Goal: Task Accomplishment & Management: Use online tool/utility

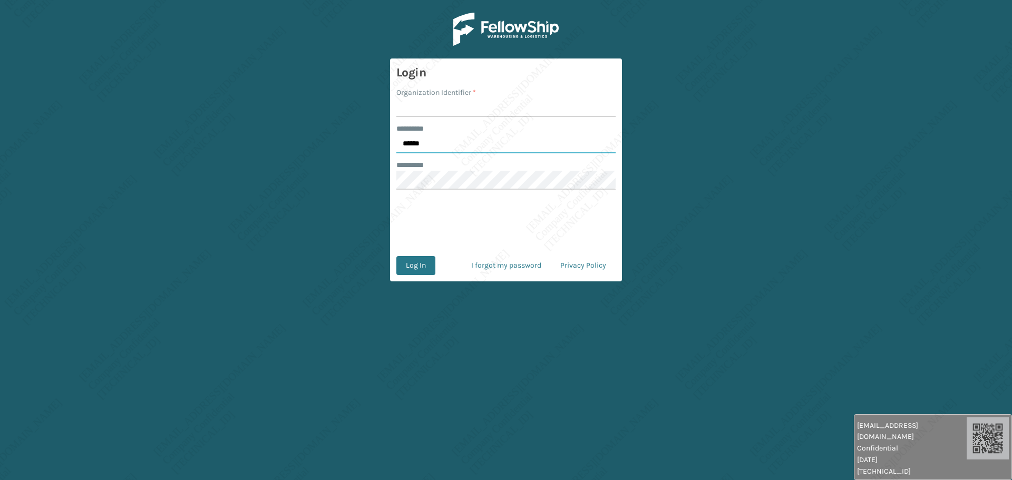
click at [429, 143] on input "******" at bounding box center [505, 143] width 219 height 19
type input "*****"
click at [425, 113] on input "Organization Identifier *" at bounding box center [505, 107] width 219 height 19
type input "[PERSON_NAME]"
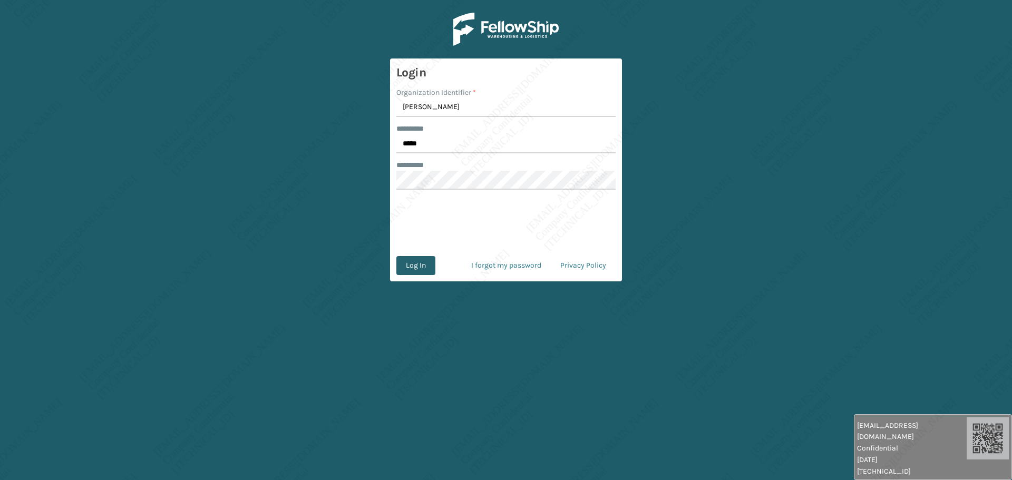
click at [418, 269] on button "Log In" at bounding box center [415, 265] width 39 height 19
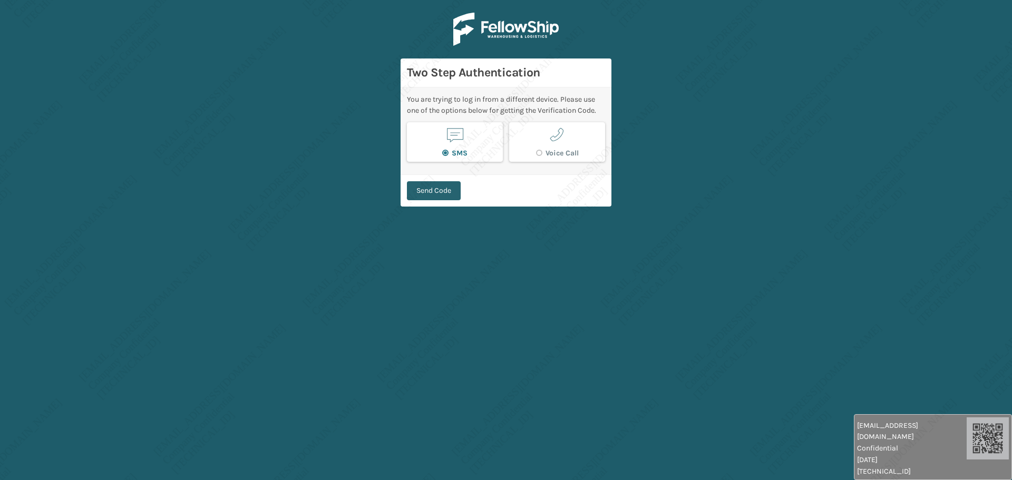
click at [431, 191] on button "Send Code" at bounding box center [434, 190] width 54 height 19
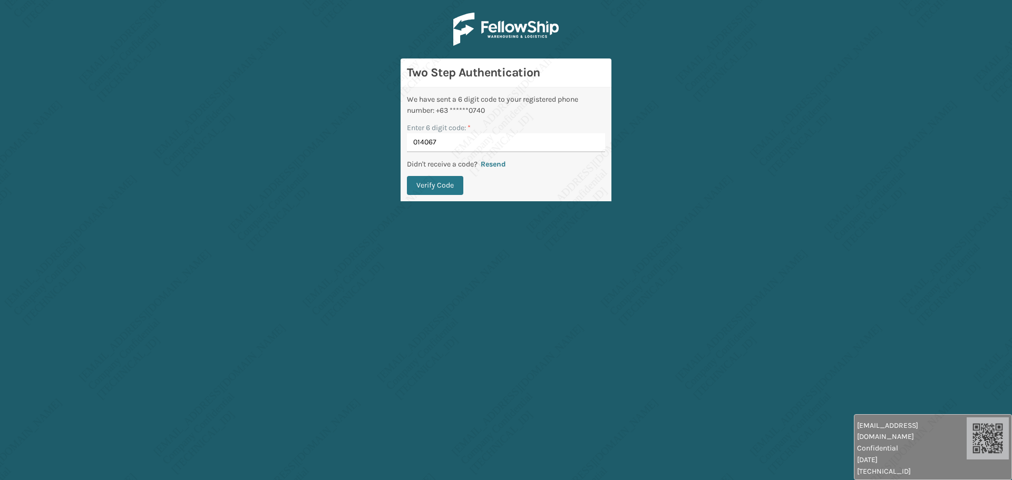
type input "014067"
click at [407, 176] on button "Verify Code" at bounding box center [435, 185] width 56 height 19
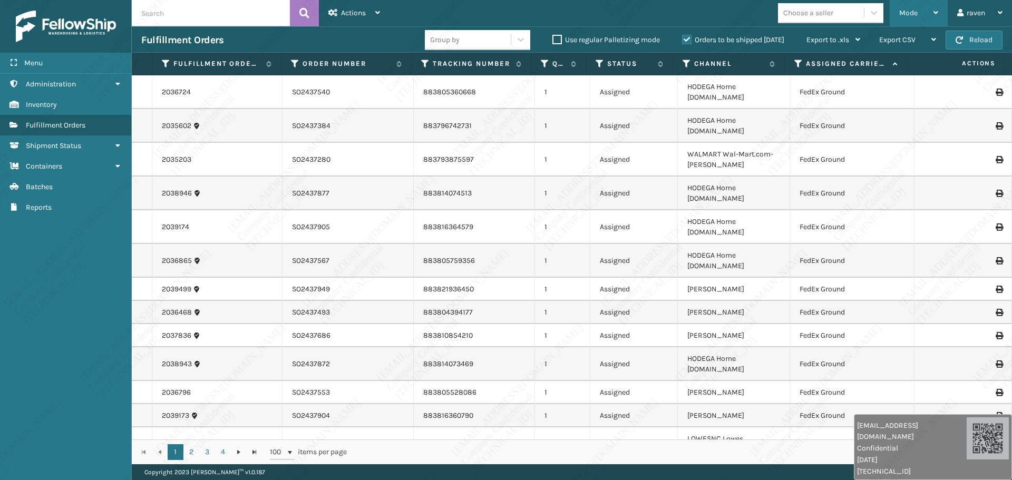
click at [909, 14] on span "Mode" at bounding box center [908, 12] width 18 height 9
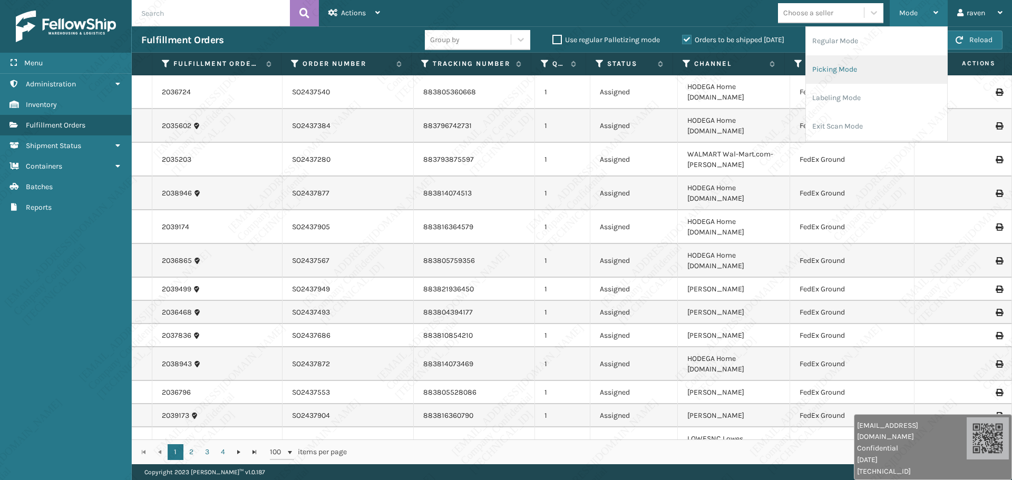
click at [847, 68] on li "Picking Mode" at bounding box center [876, 69] width 141 height 28
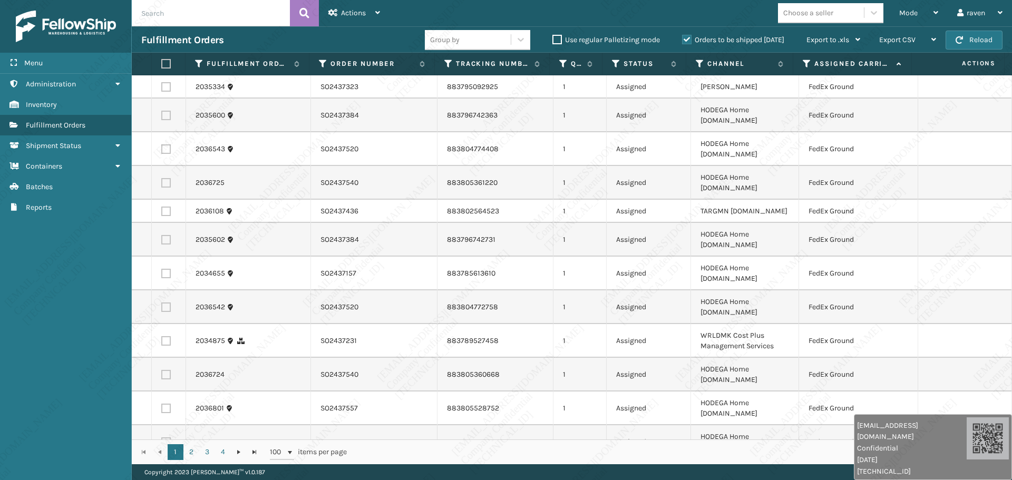
click at [801, 64] on th "Assigned Carrier Service" at bounding box center [852, 64] width 118 height 23
click at [809, 57] on th "Assigned Carrier Service" at bounding box center [852, 64] width 118 height 23
click at [807, 63] on icon at bounding box center [806, 63] width 8 height 9
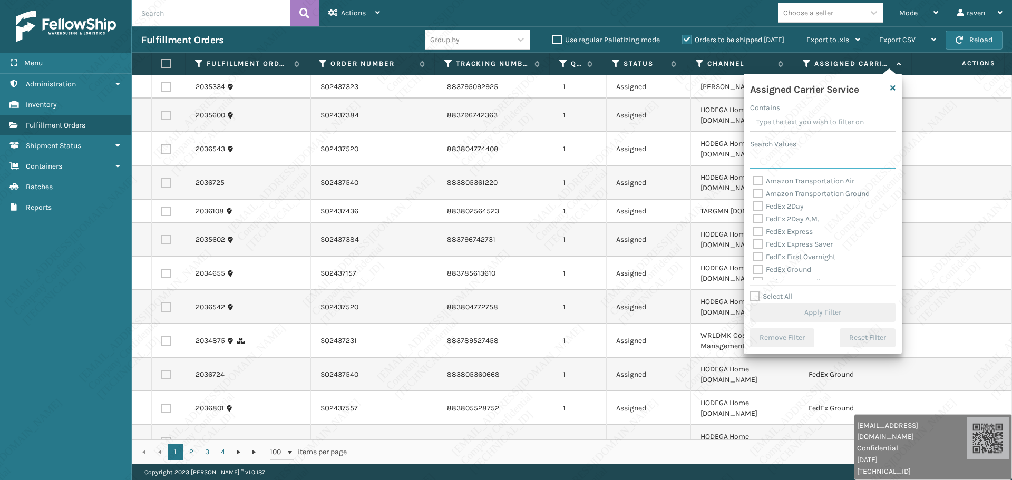
click at [794, 164] on input "Search Values" at bounding box center [822, 159] width 145 height 19
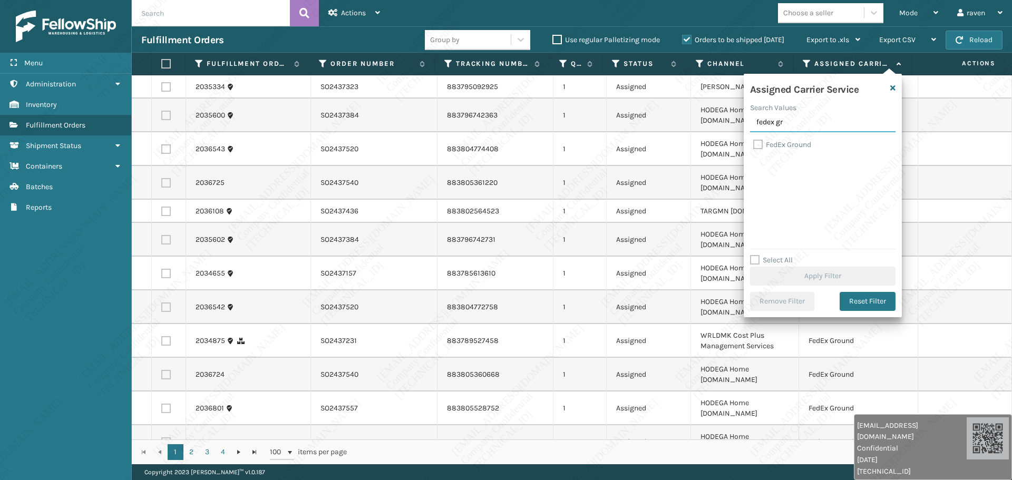
type input "fedex gr"
click at [789, 146] on label "FedEx Ground" at bounding box center [782, 144] width 58 height 9
click at [753, 145] on input "FedEx Ground" at bounding box center [753, 142] width 1 height 7
checkbox input "true"
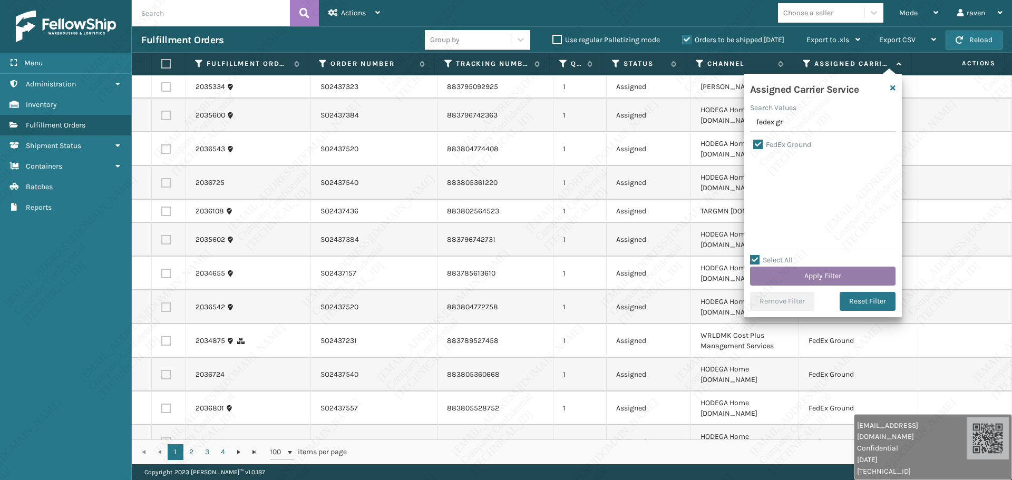
click at [826, 270] on button "Apply Filter" at bounding box center [822, 276] width 145 height 19
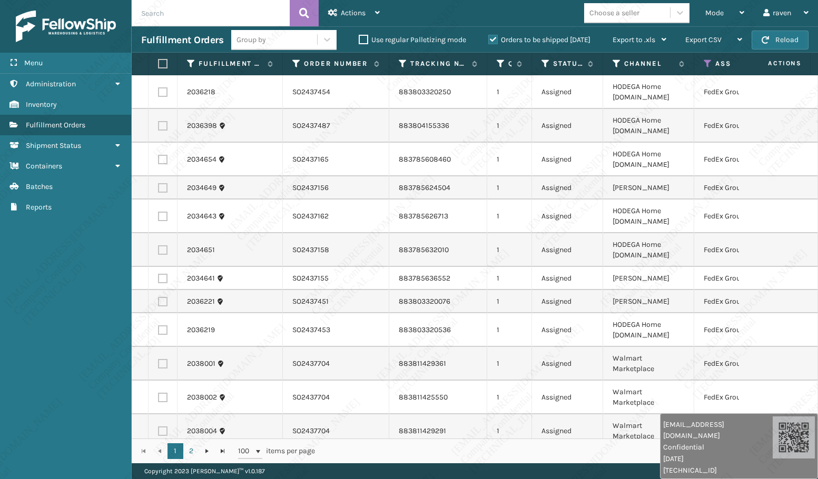
click at [54, 271] on div "Menu Containers Administration Containers Inventory Containers Fulfillment Orde…" at bounding box center [66, 239] width 132 height 479
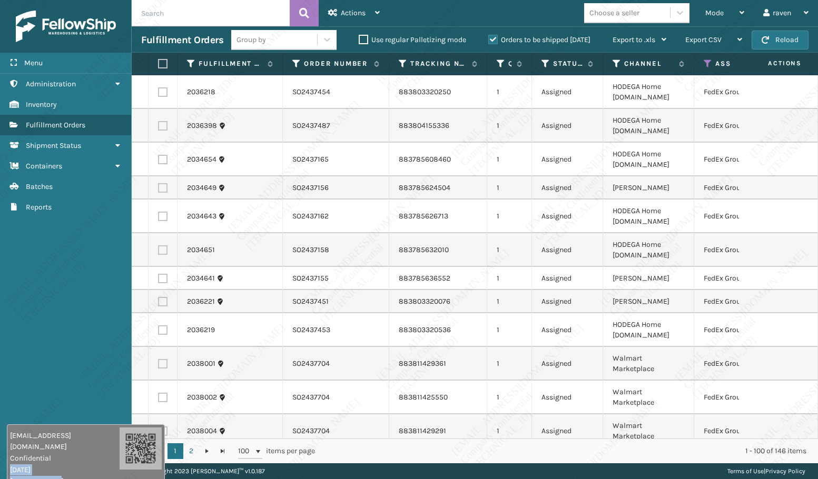
drag, startPoint x: 694, startPoint y: 456, endPoint x: 35, endPoint y: 436, distance: 659.5
click at [48, 471] on div "[EMAIL_ADDRESS][DOMAIN_NAME] Confidential [DATE] [TECHNICAL_ID]" at bounding box center [65, 458] width 110 height 57
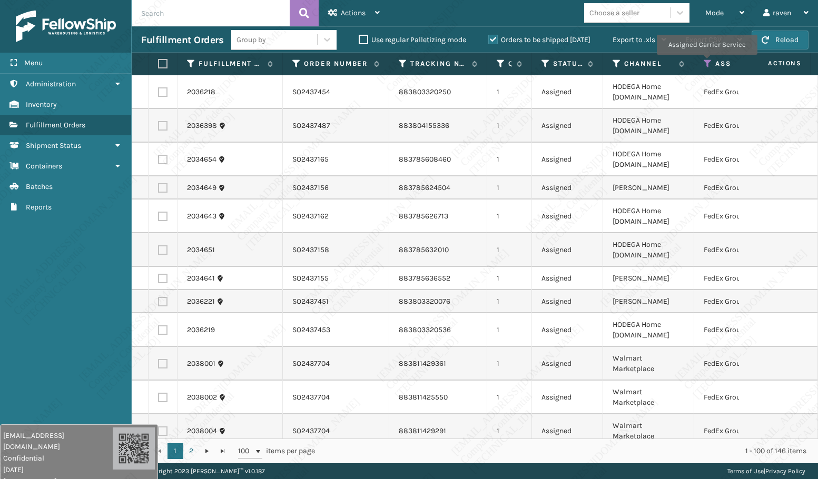
click at [707, 62] on icon at bounding box center [708, 63] width 8 height 9
click at [164, 63] on label at bounding box center [161, 63] width 6 height 9
click at [159, 63] on input "checkbox" at bounding box center [158, 64] width 1 height 7
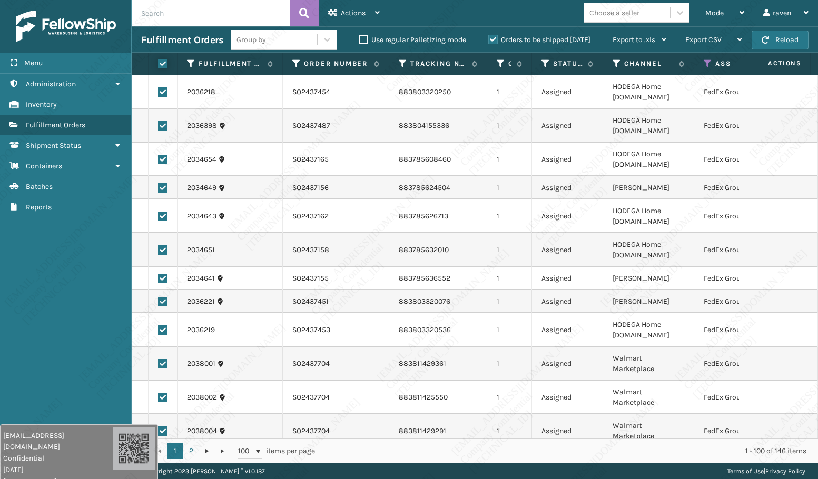
checkbox input "true"
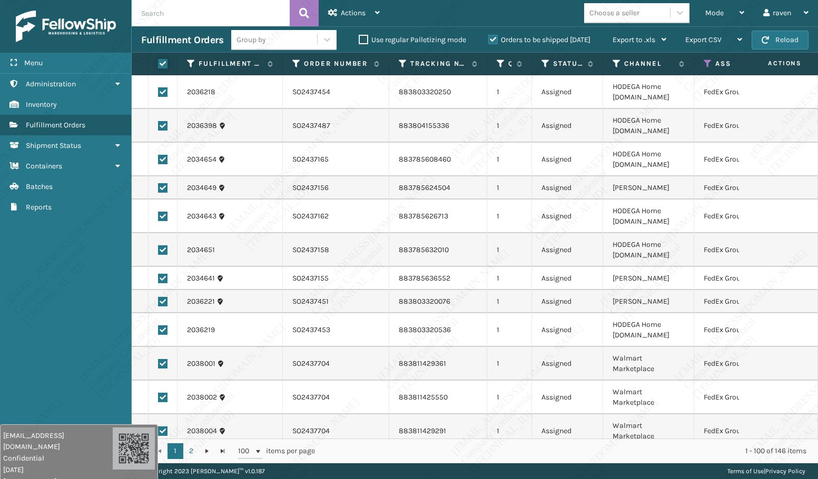
checkbox input "true"
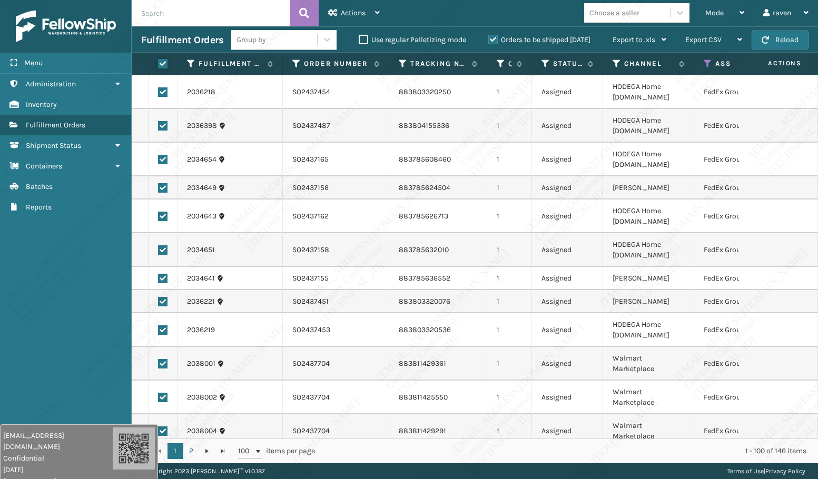
checkbox input "true"
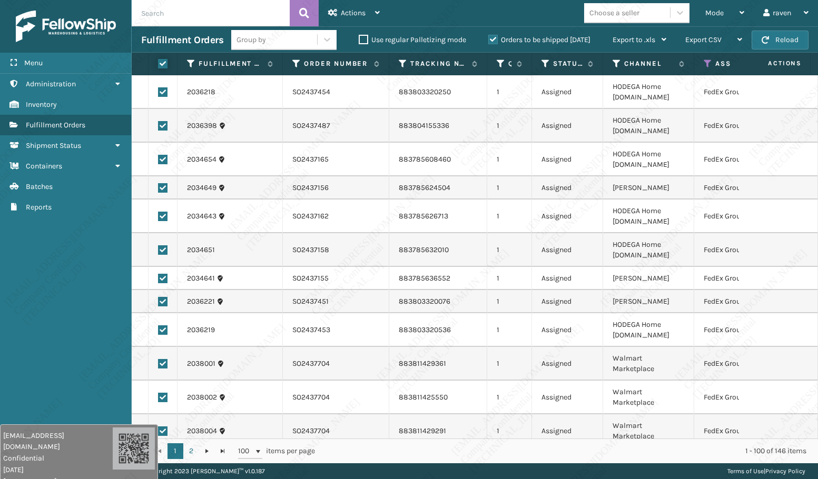
checkbox input "true"
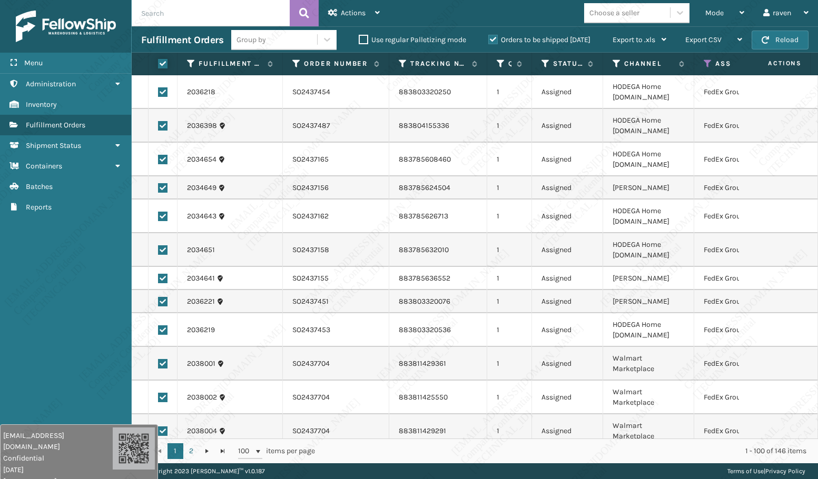
checkbox input "true"
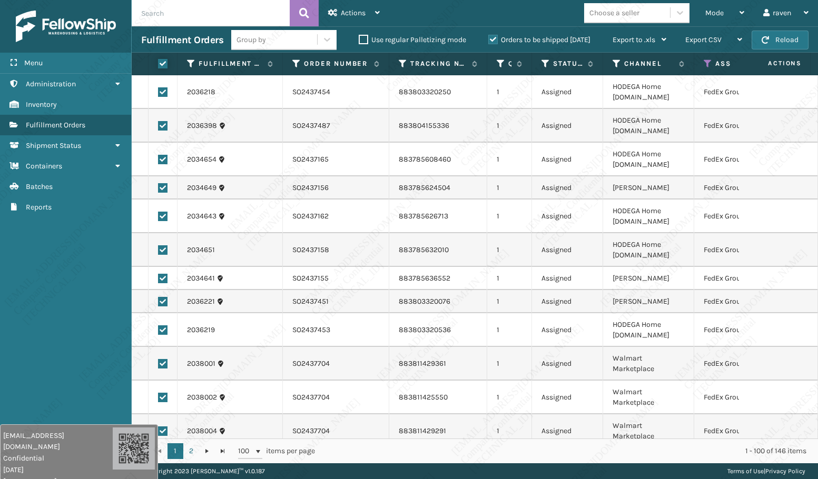
checkbox input "true"
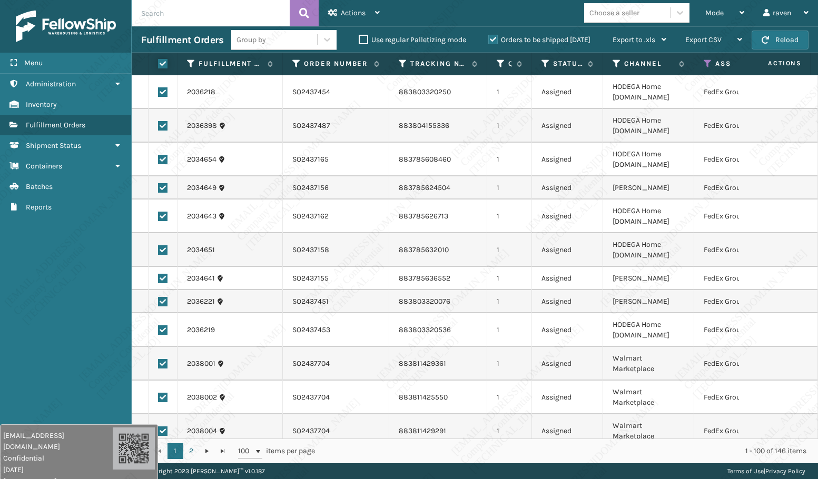
checkbox input "true"
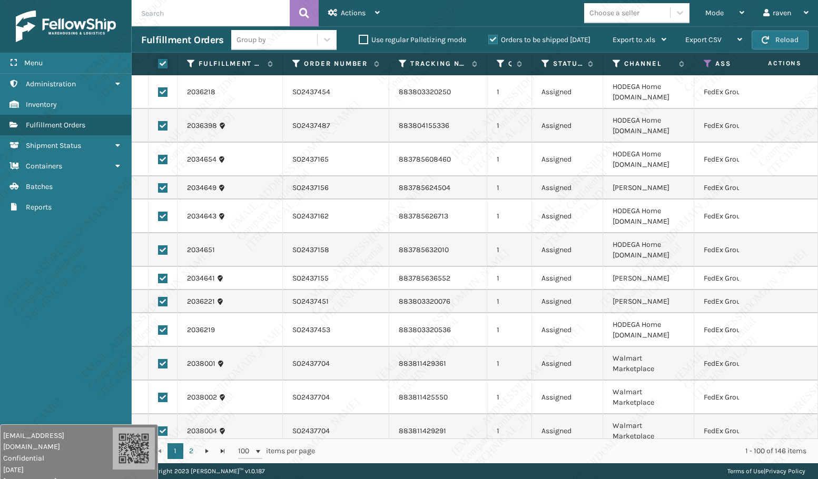
checkbox input "true"
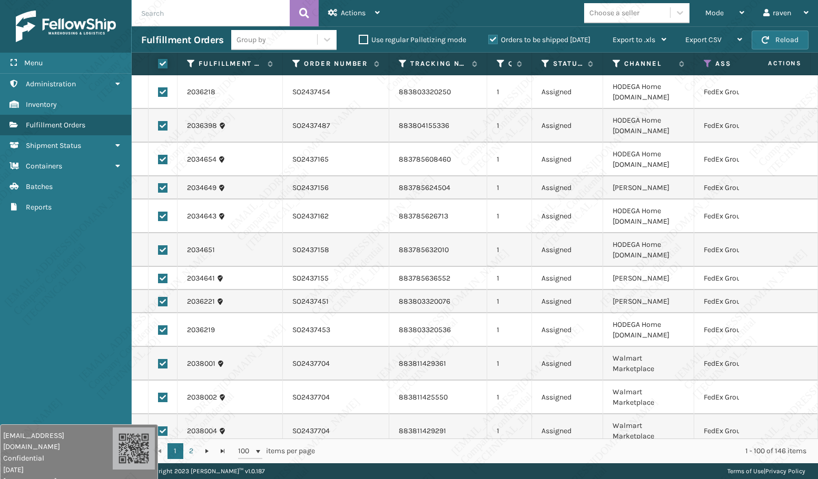
checkbox input "true"
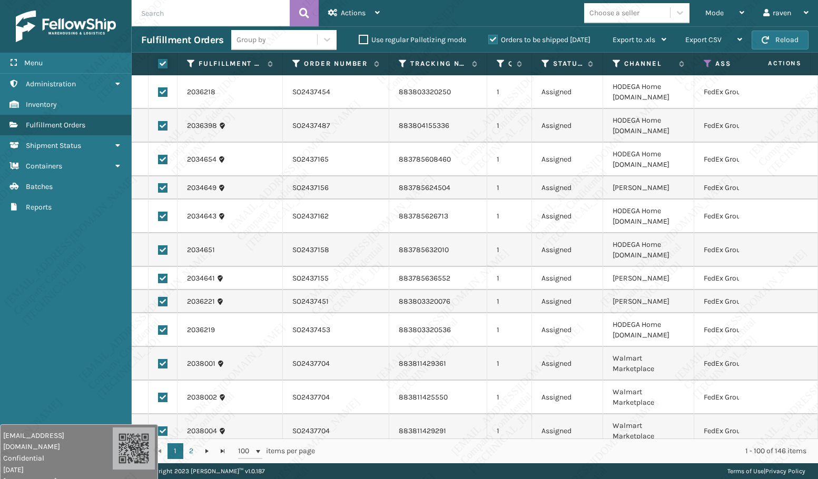
checkbox input "true"
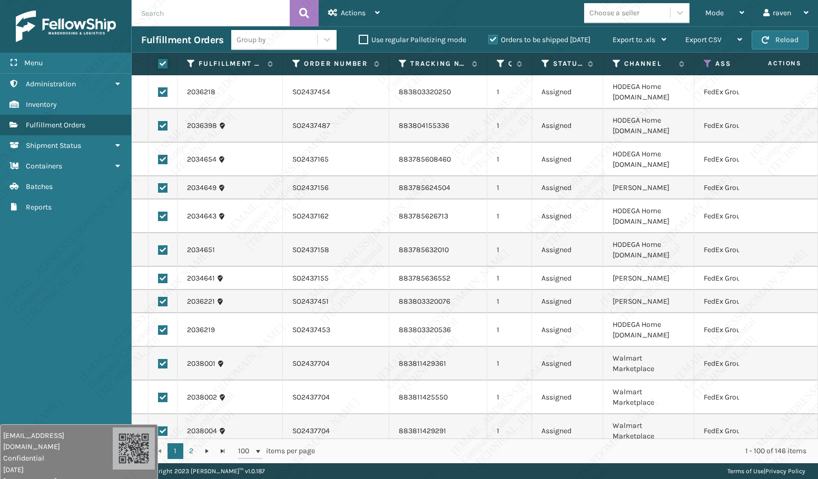
checkbox input "true"
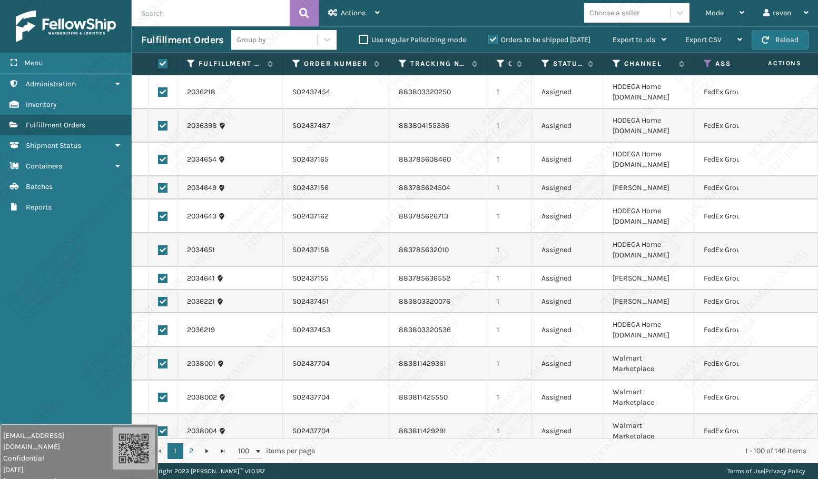
checkbox input "true"
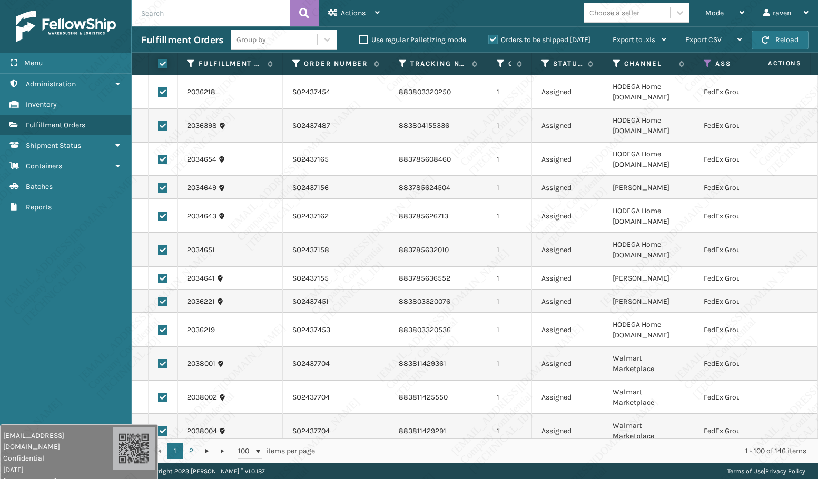
checkbox input "true"
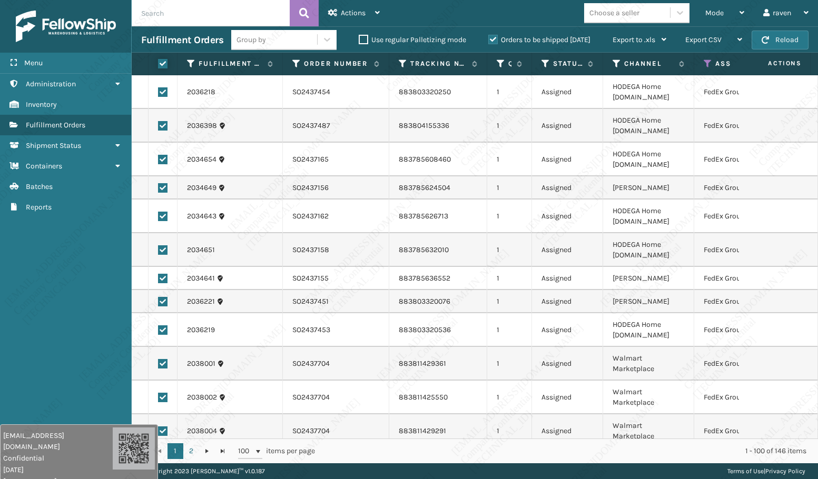
checkbox input "true"
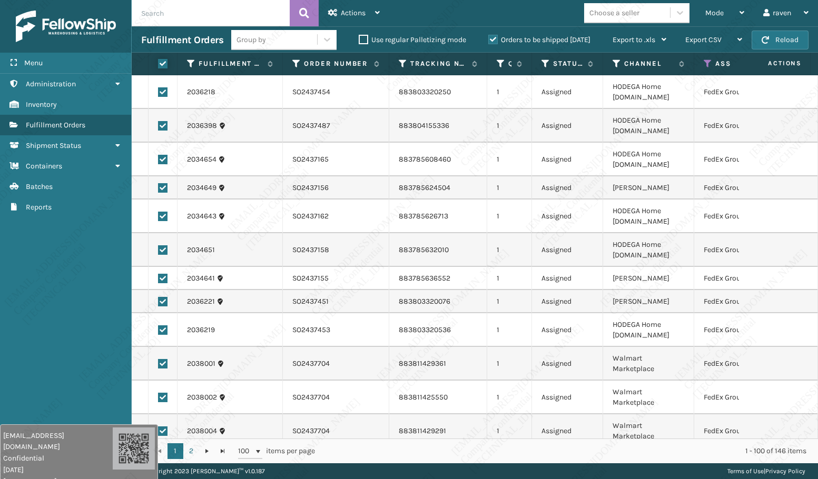
checkbox input "true"
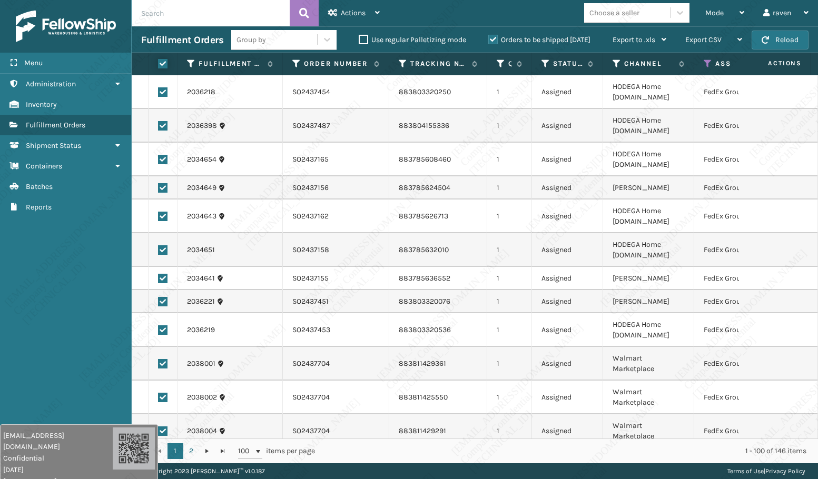
checkbox input "true"
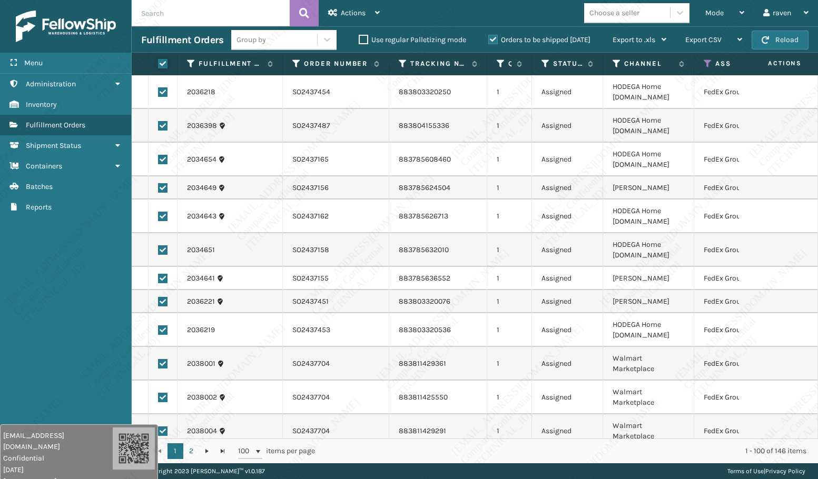
checkbox input "true"
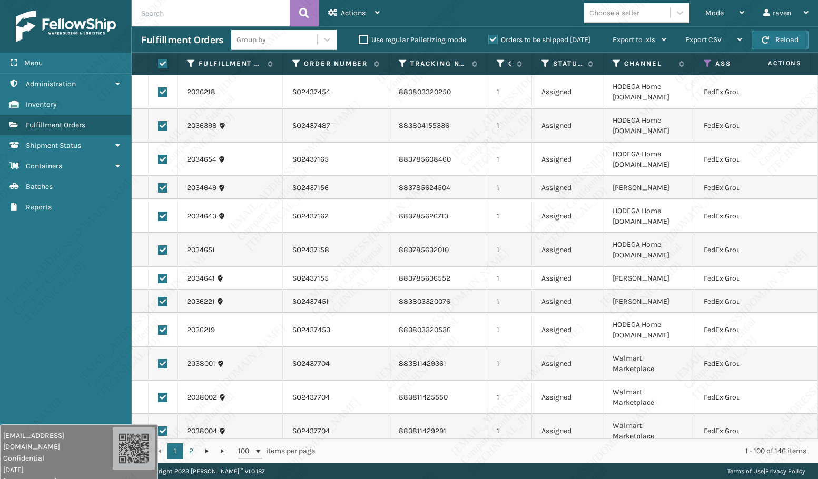
checkbox input "true"
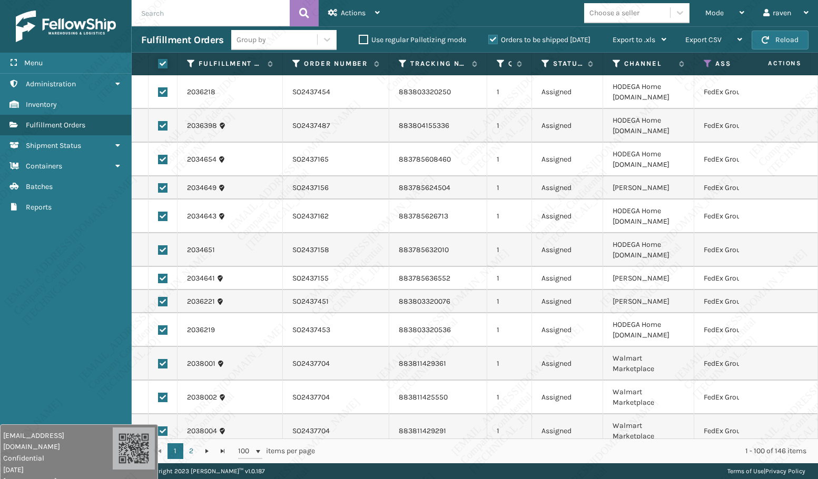
checkbox input "true"
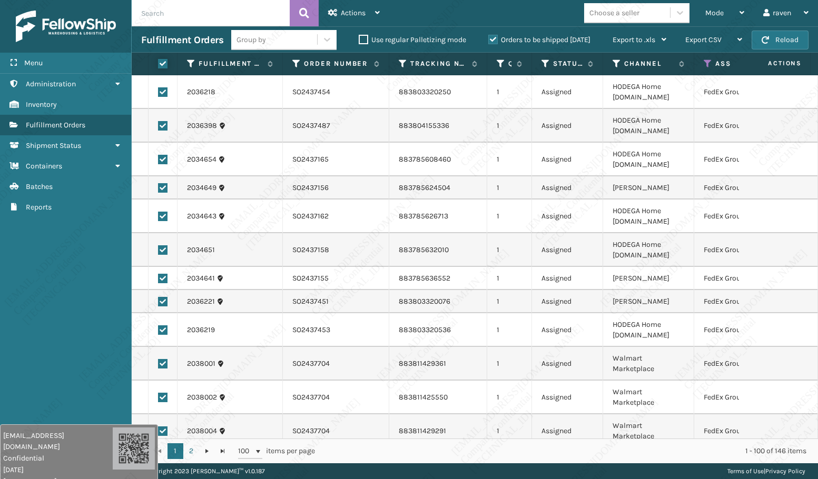
checkbox input "true"
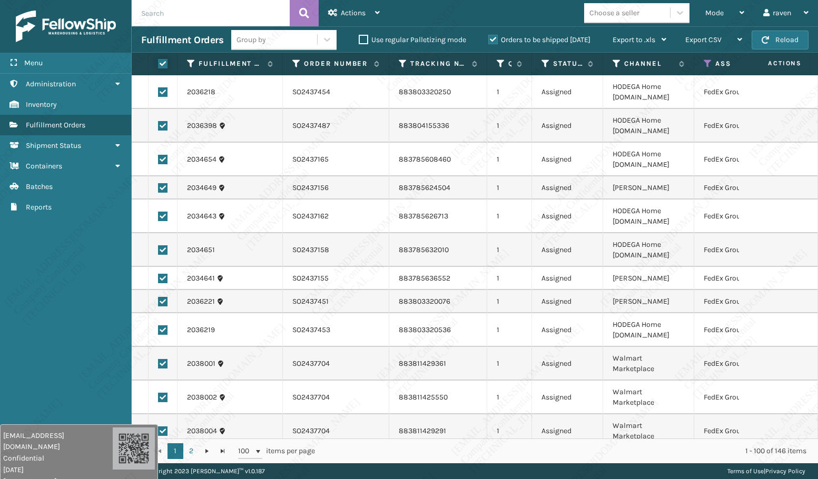
checkbox input "true"
click at [366, 8] on div "Actions" at bounding box center [354, 13] width 52 height 26
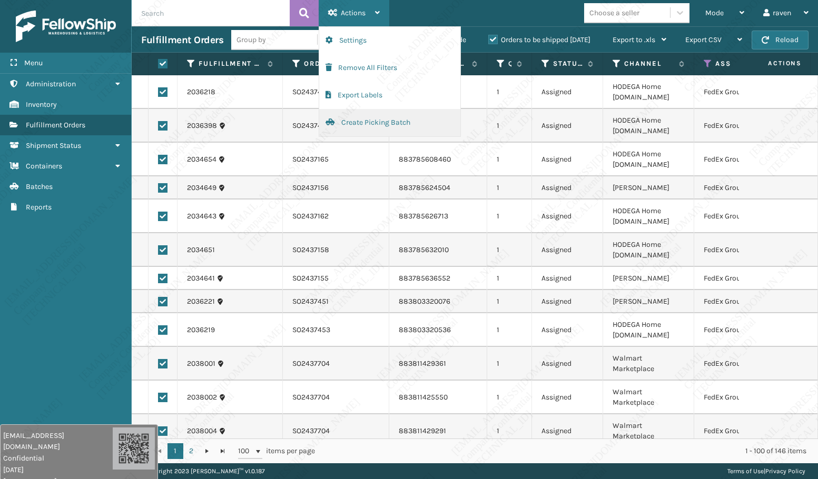
click at [352, 117] on button "Create Picking Batch" at bounding box center [389, 122] width 141 height 27
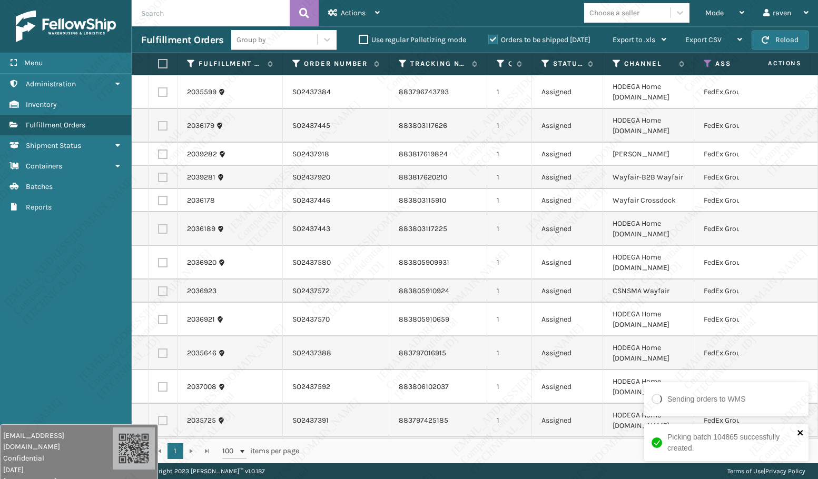
click at [804, 434] on icon "close" at bounding box center [800, 433] width 7 height 8
click at [164, 63] on label at bounding box center [161, 63] width 6 height 9
click at [159, 63] on input "checkbox" at bounding box center [158, 64] width 1 height 7
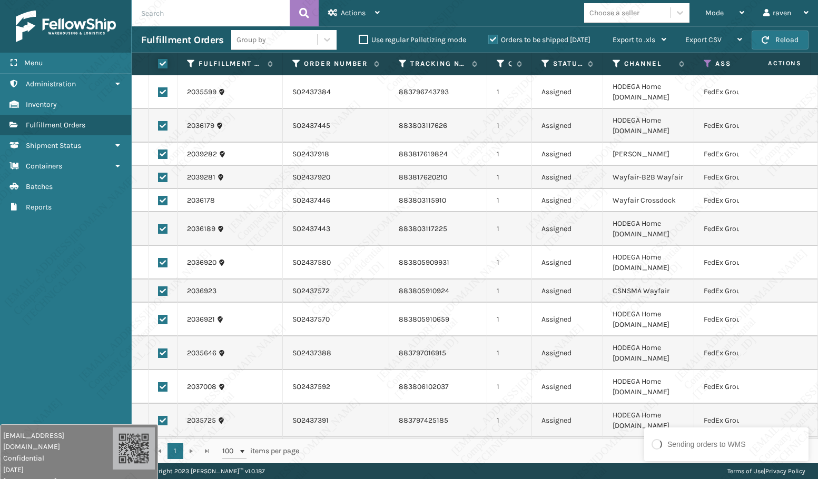
checkbox input "true"
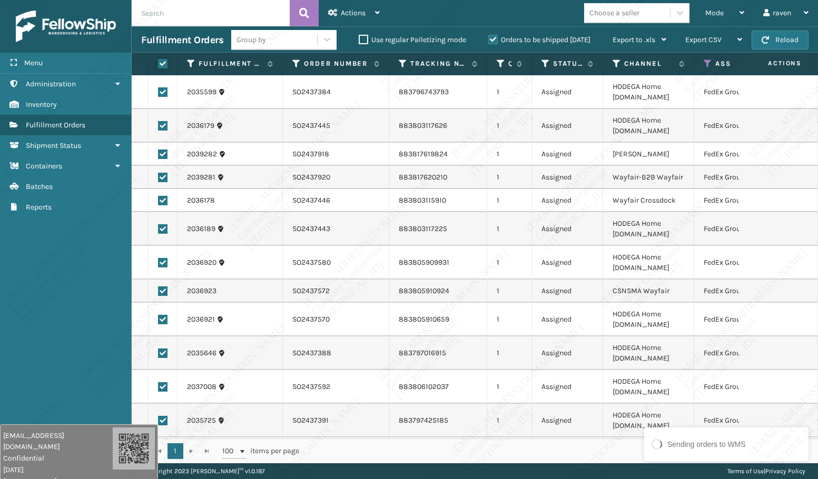
checkbox input "true"
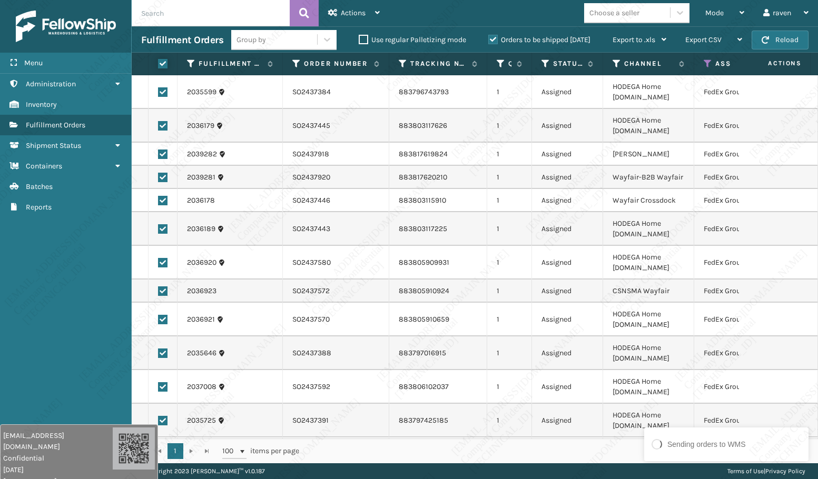
checkbox input "true"
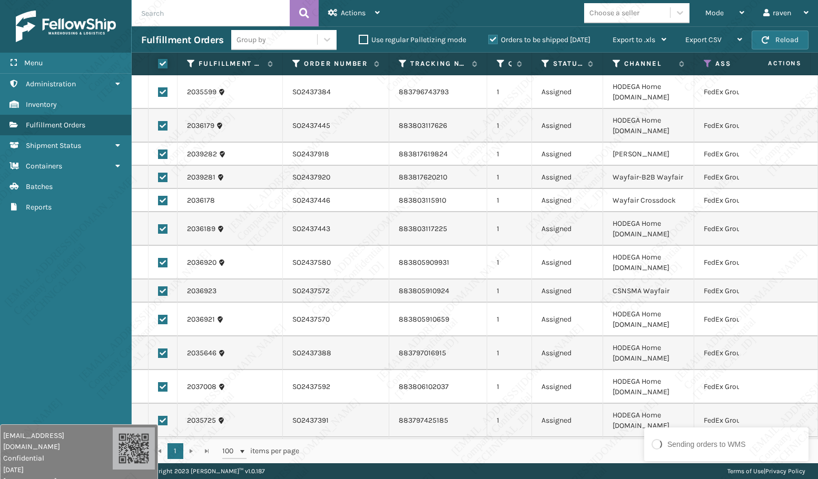
checkbox input "true"
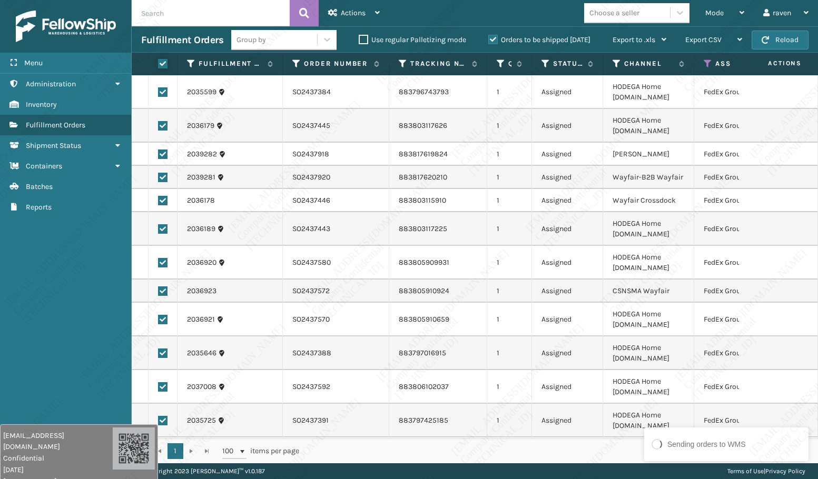
checkbox input "true"
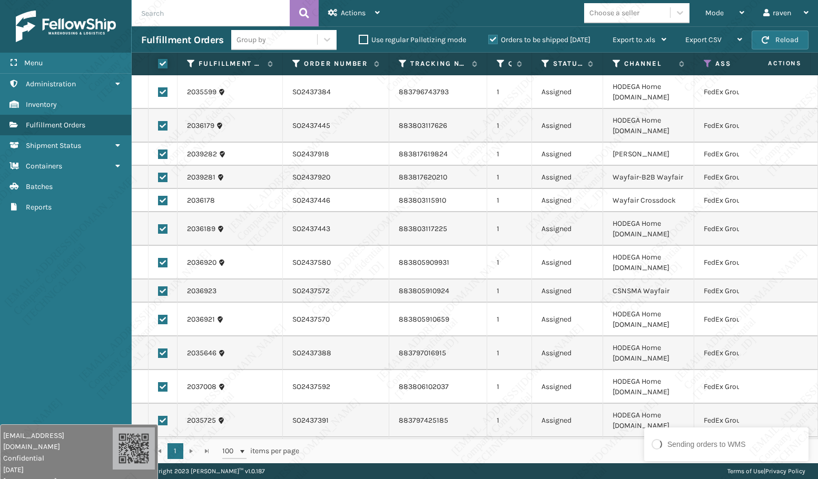
checkbox input "true"
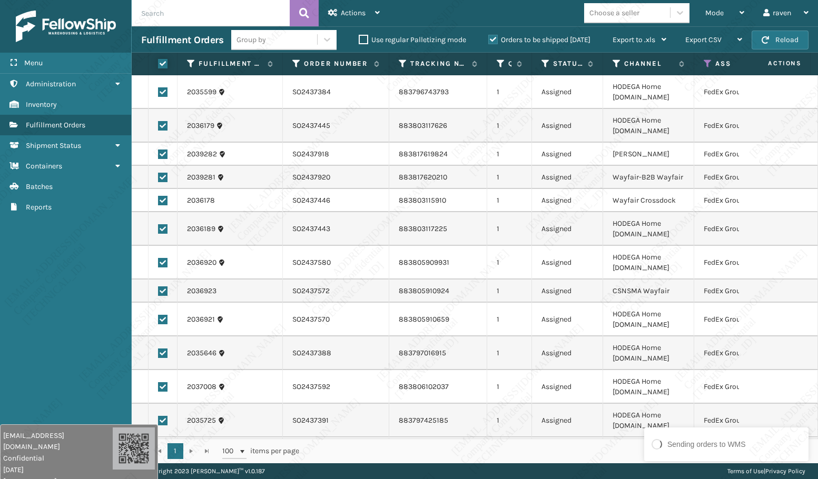
checkbox input "true"
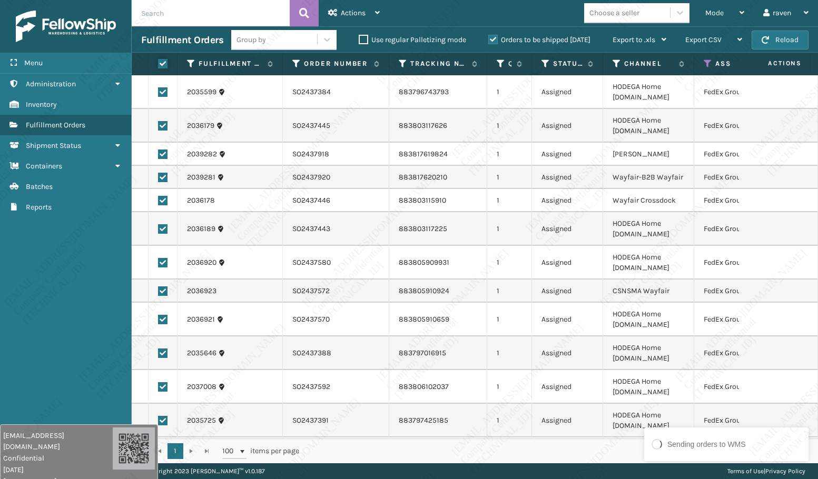
checkbox input "true"
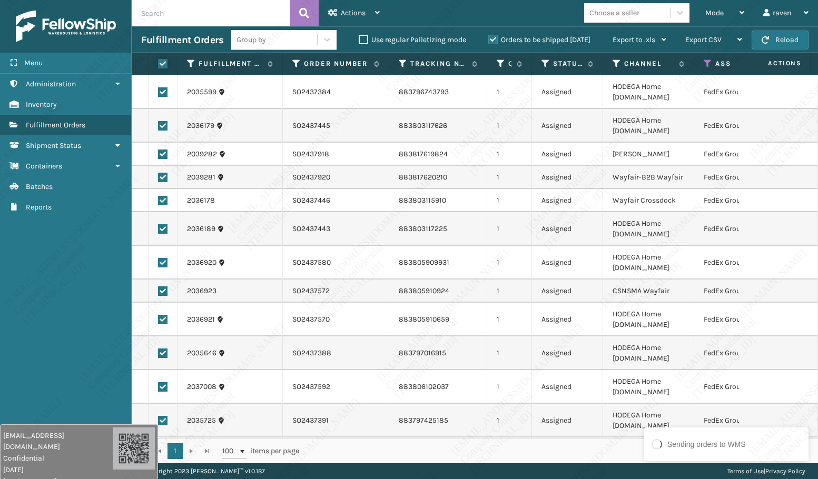
checkbox input "true"
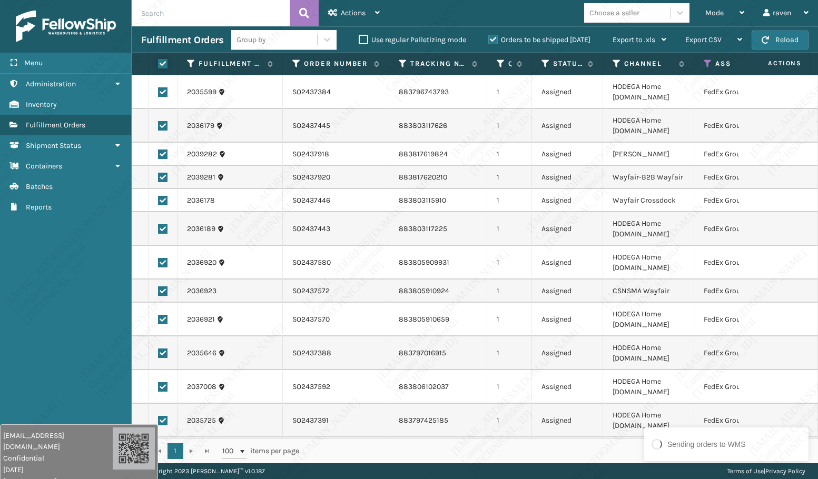
checkbox input "true"
drag, startPoint x: 361, startPoint y: 14, endPoint x: 359, endPoint y: 34, distance: 19.6
click at [361, 14] on span "Actions" at bounding box center [353, 12] width 25 height 9
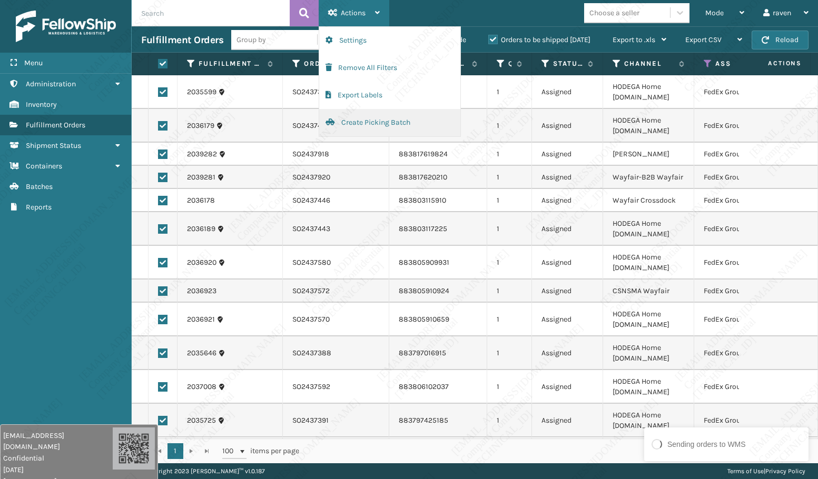
click at [357, 125] on button "Create Picking Batch" at bounding box center [389, 122] width 141 height 27
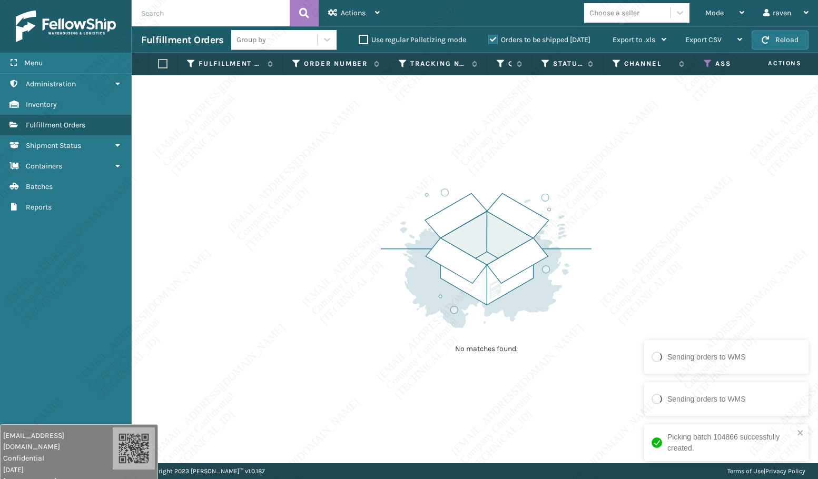
scroll to position [0, 63]
click at [643, 65] on icon at bounding box center [645, 63] width 8 height 9
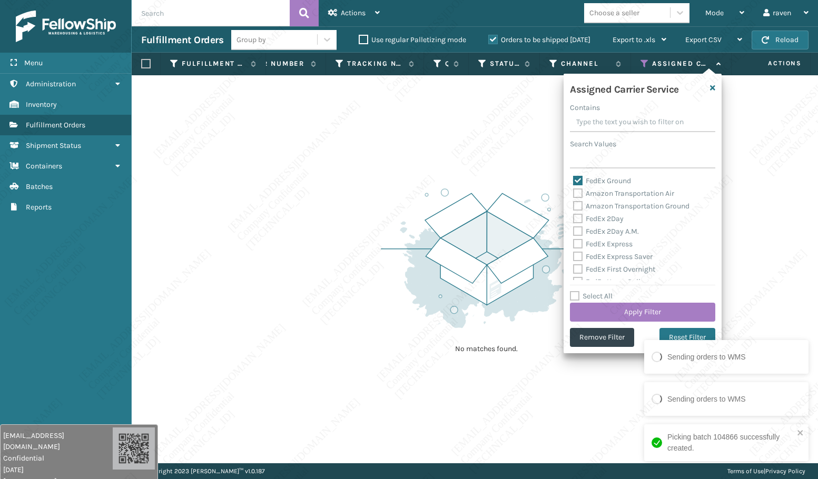
click at [622, 149] on div "Search Values" at bounding box center [642, 144] width 145 height 11
click at [596, 178] on label "FedEx Ground" at bounding box center [602, 181] width 58 height 9
click at [574, 178] on input "FedEx Ground" at bounding box center [573, 178] width 1 height 7
checkbox input "false"
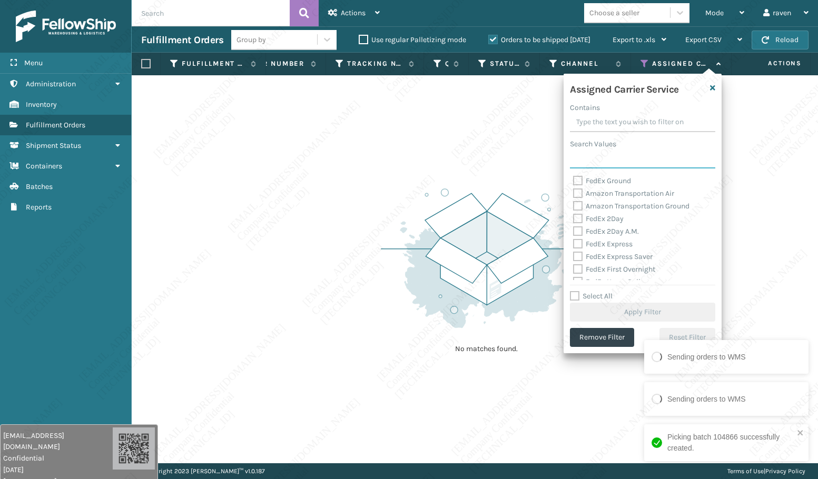
click at [601, 158] on input "Search Values" at bounding box center [642, 159] width 145 height 19
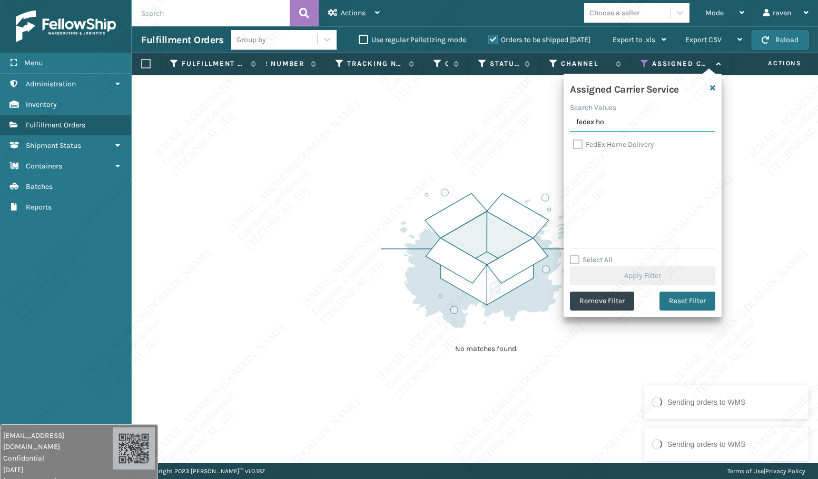
type input "fedex ho"
click at [615, 143] on label "FedEx Home Delivery" at bounding box center [613, 144] width 81 height 9
click at [574, 143] on input "FedEx Home Delivery" at bounding box center [573, 142] width 1 height 7
checkbox input "true"
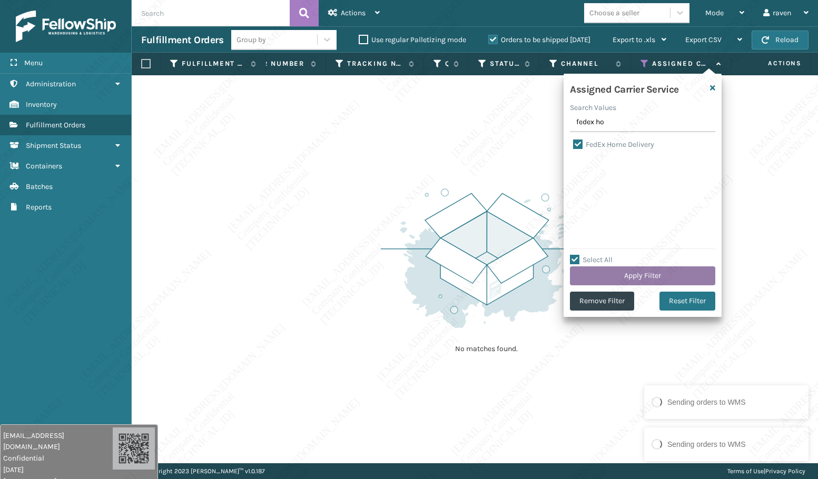
click at [647, 274] on button "Apply Filter" at bounding box center [642, 276] width 145 height 19
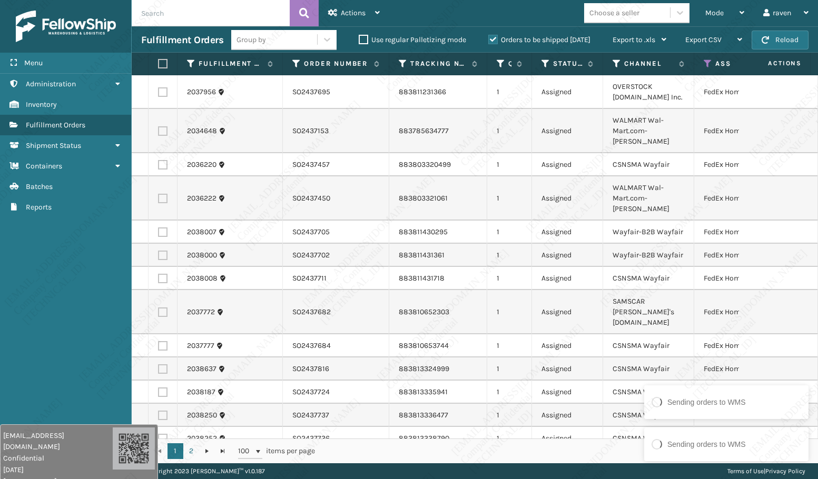
click at [583, 444] on div "1 2 1 2 100 items per page 1 - 100 of 143 items" at bounding box center [475, 451] width 687 height 25
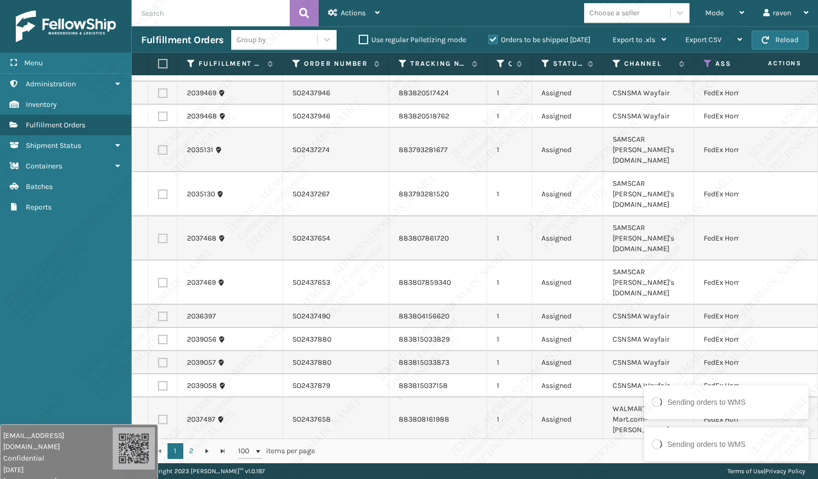
scroll to position [1265, 0]
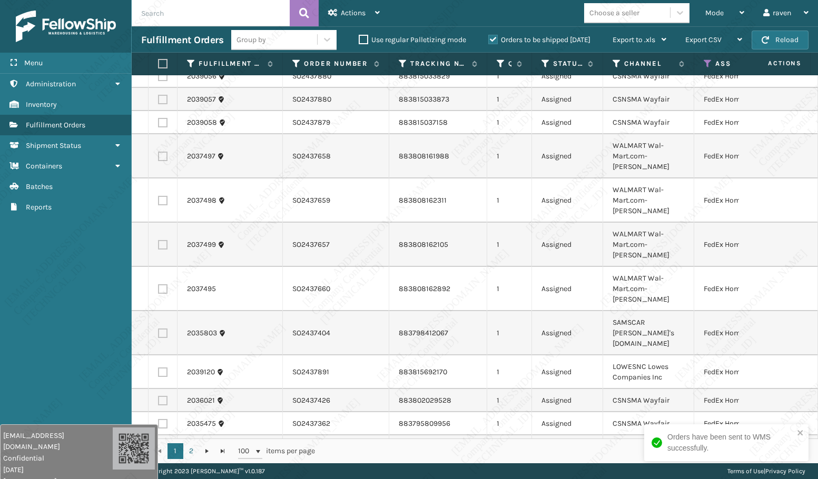
click at [806, 433] on div "Orders have been sent to WMS successfully." at bounding box center [726, 443] width 164 height 37
click at [161, 63] on label at bounding box center [161, 63] width 6 height 9
click at [159, 63] on input "checkbox" at bounding box center [158, 64] width 1 height 7
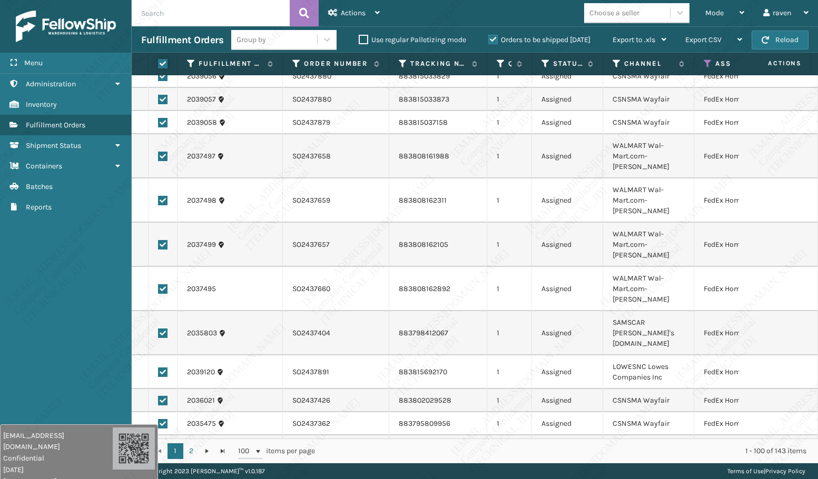
checkbox input "true"
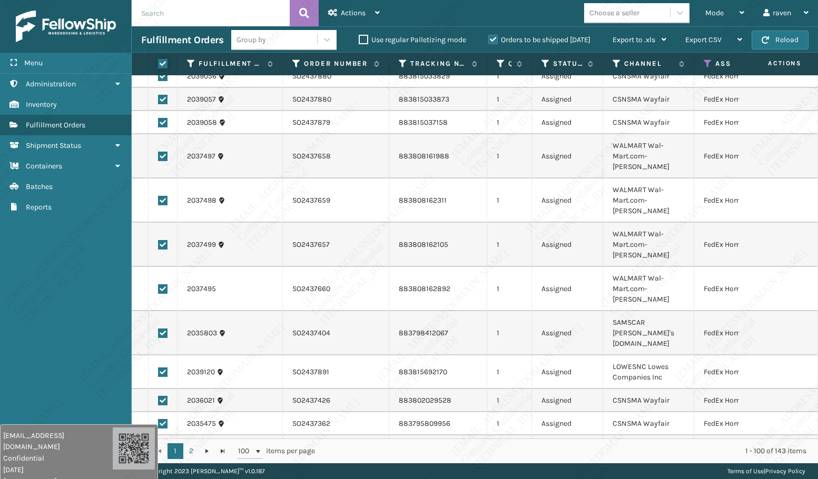
checkbox input "true"
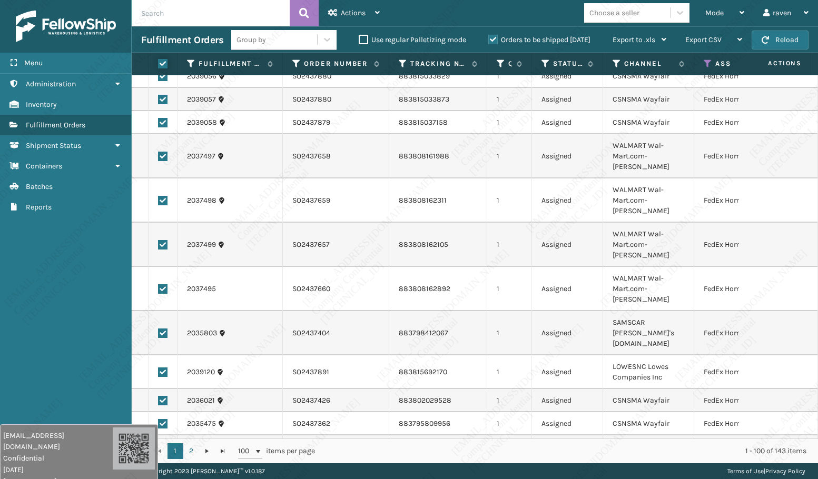
checkbox input "true"
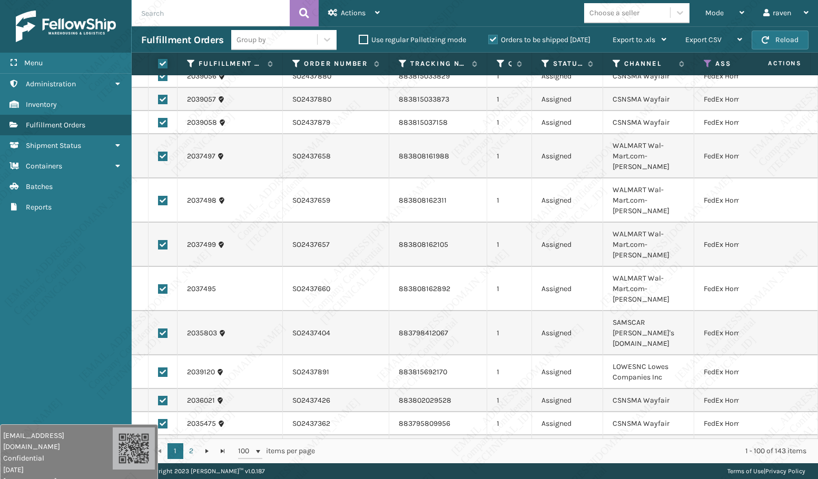
checkbox input "true"
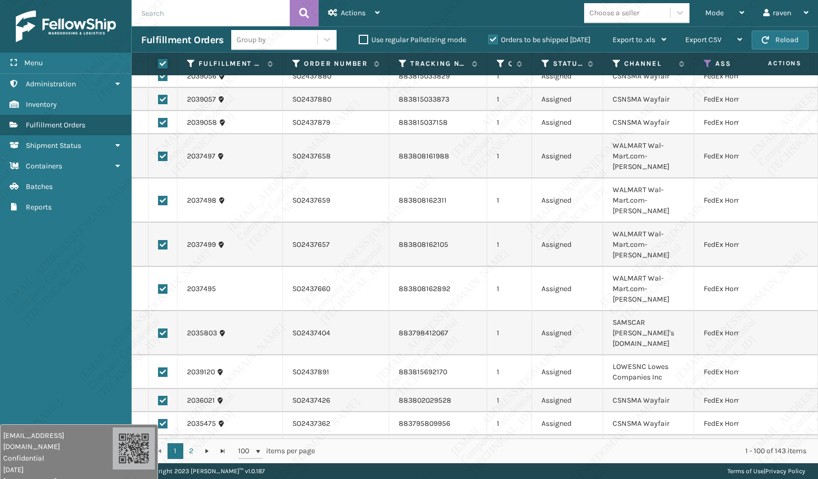
checkbox input "true"
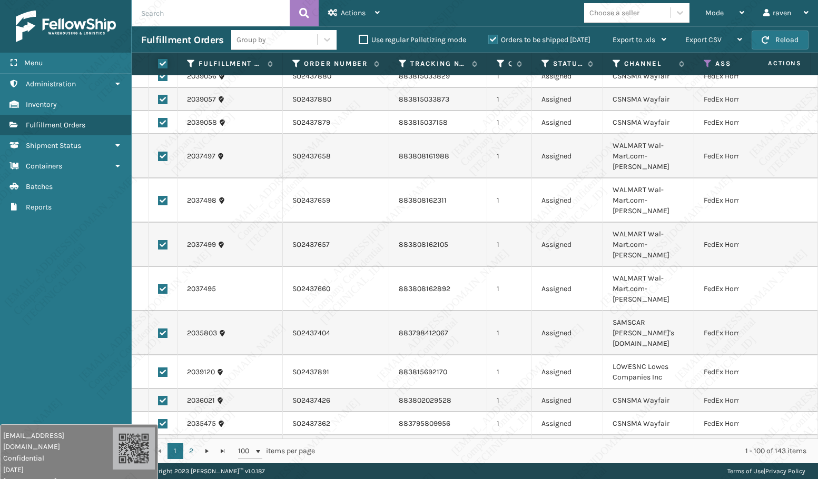
checkbox input "true"
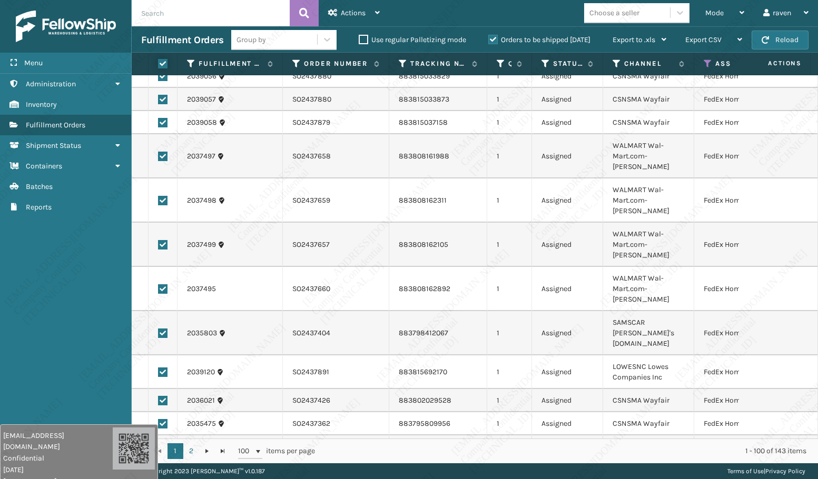
checkbox input "true"
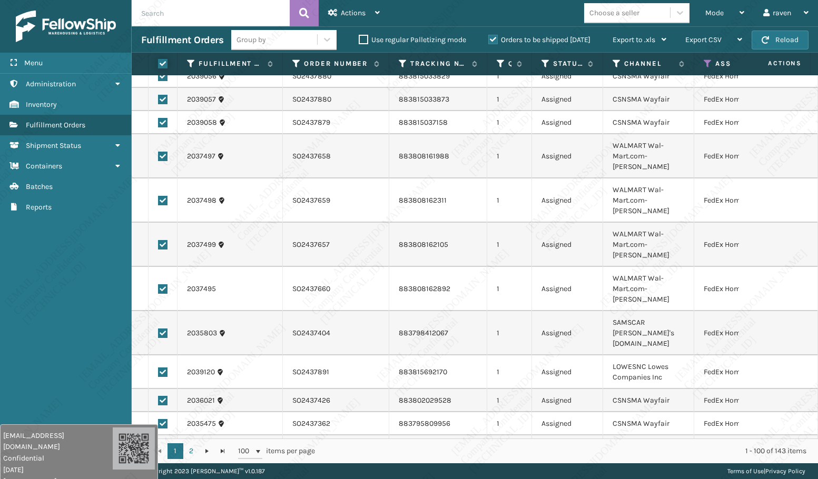
checkbox input "true"
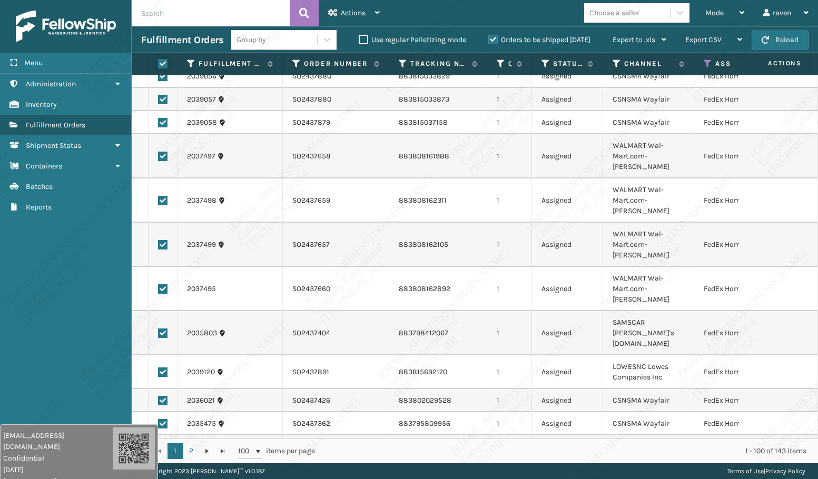
checkbox input "true"
click at [350, 11] on span "Actions" at bounding box center [353, 12] width 25 height 9
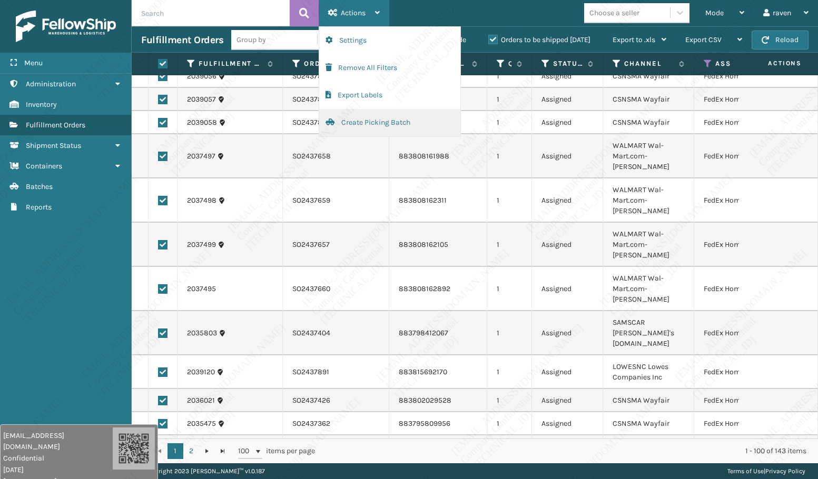
click at [365, 124] on button "Create Picking Batch" at bounding box center [389, 122] width 141 height 27
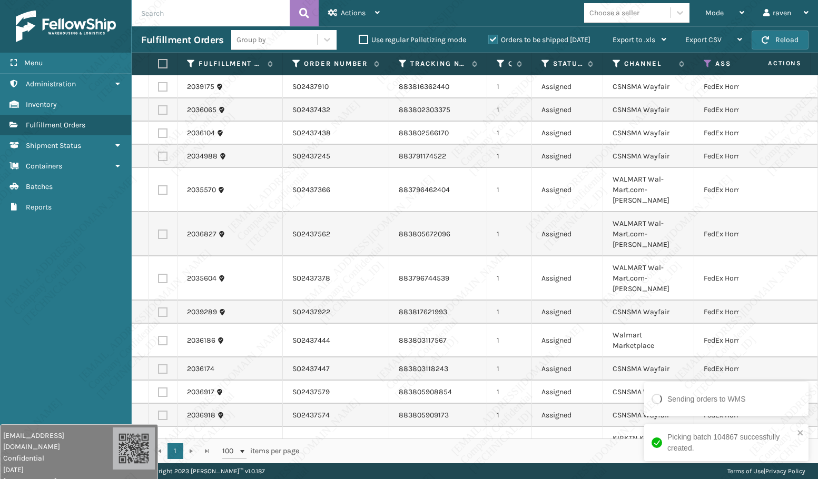
click at [161, 61] on label at bounding box center [161, 63] width 6 height 9
click at [159, 61] on input "checkbox" at bounding box center [158, 64] width 1 height 7
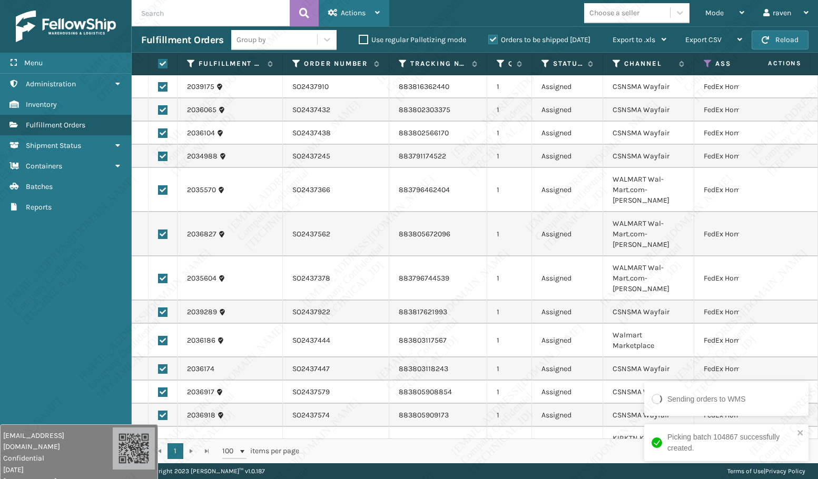
click at [367, 2] on div "Actions" at bounding box center [354, 13] width 52 height 26
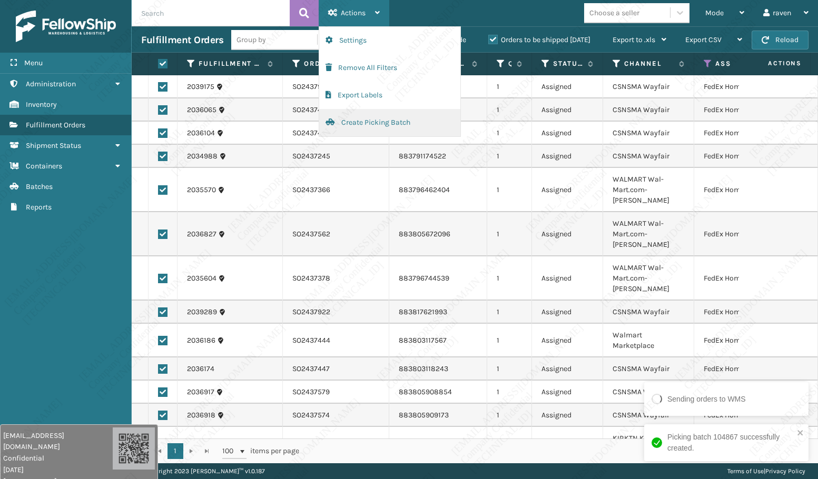
click at [361, 128] on button "Create Picking Batch" at bounding box center [389, 122] width 141 height 27
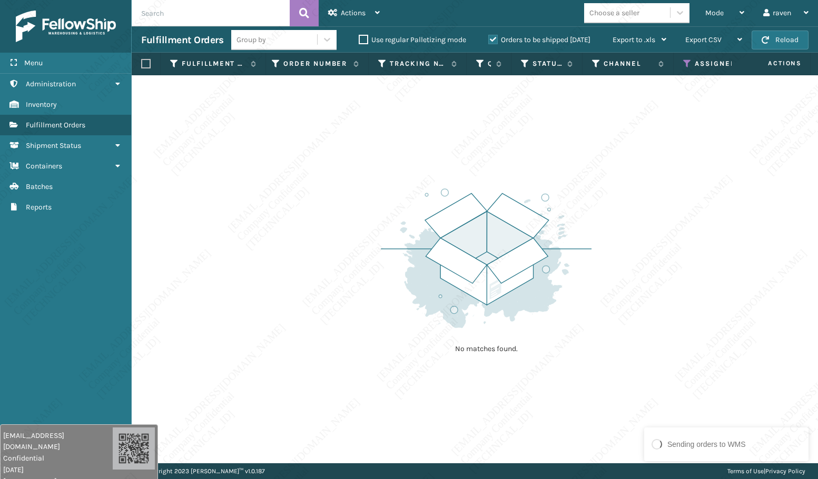
scroll to position [0, 53]
click at [652, 65] on icon at bounding box center [655, 63] width 8 height 9
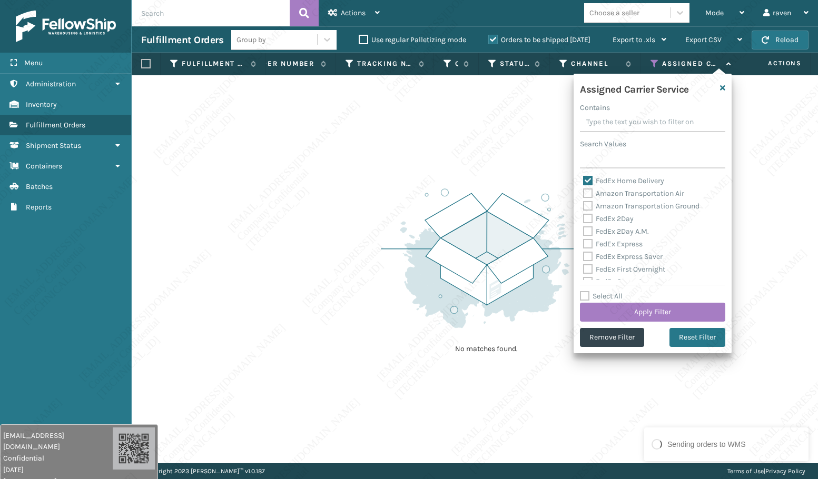
click at [594, 179] on label "FedEx Home Delivery" at bounding box center [623, 181] width 81 height 9
click at [584, 179] on input "FedEx Home Delivery" at bounding box center [583, 178] width 1 height 7
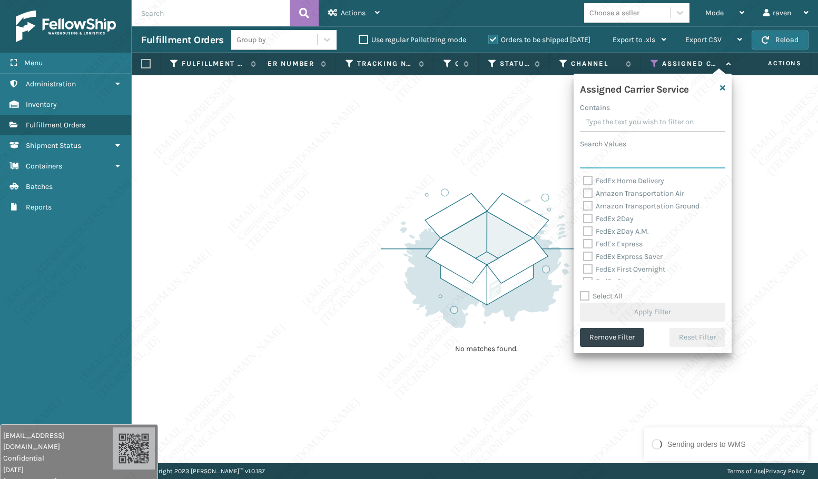
click at [638, 156] on input "Search Values" at bounding box center [652, 159] width 145 height 19
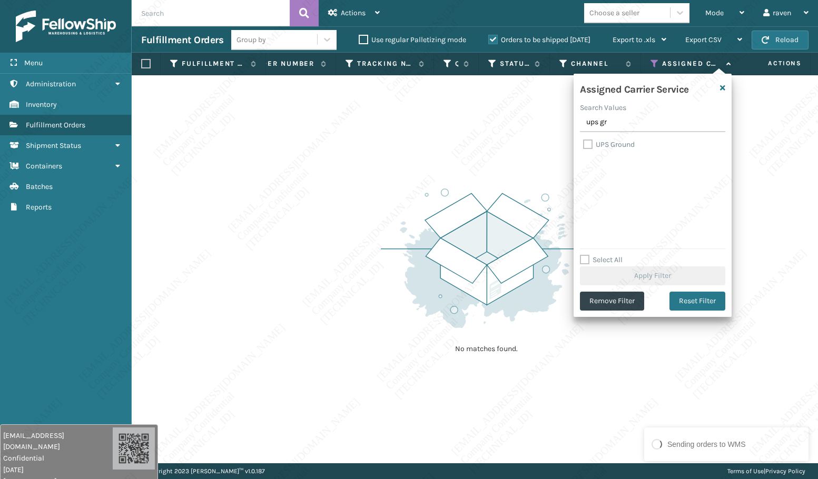
click at [617, 149] on div "UPS Ground" at bounding box center [652, 145] width 139 height 13
click at [620, 146] on label "UPS Ground" at bounding box center [609, 144] width 52 height 9
click at [584, 145] on input "UPS Ground" at bounding box center [583, 142] width 1 height 7
click at [650, 271] on button "Apply Filter" at bounding box center [652, 276] width 145 height 19
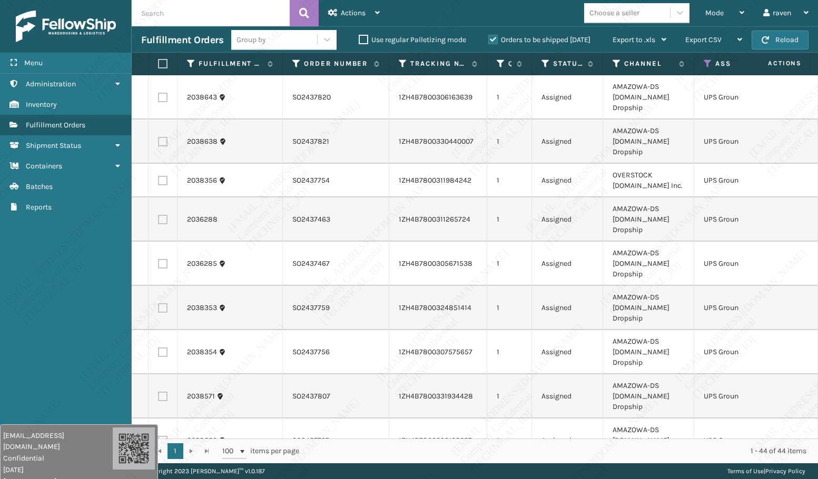
drag, startPoint x: 161, startPoint y: 63, endPoint x: 171, endPoint y: 60, distance: 10.9
click at [161, 63] on label at bounding box center [161, 63] width 6 height 9
click at [159, 63] on input "checkbox" at bounding box center [158, 64] width 1 height 7
click at [364, 10] on span "Actions" at bounding box center [353, 12] width 25 height 9
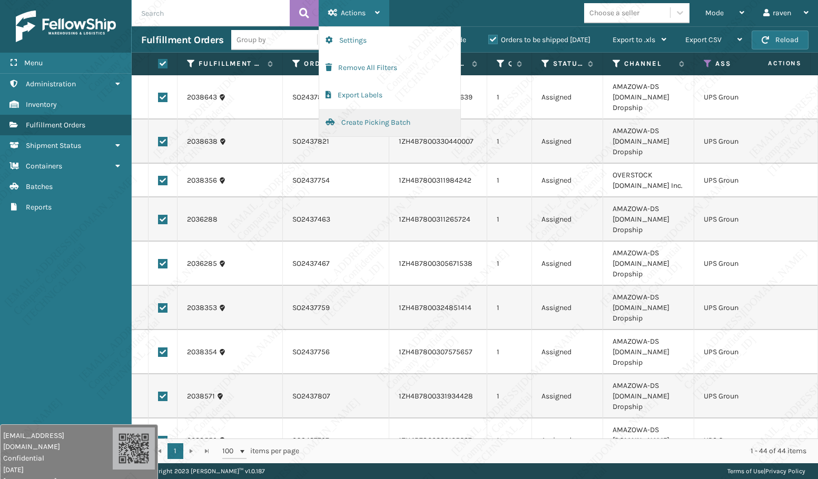
click at [359, 122] on button "Create Picking Batch" at bounding box center [389, 122] width 141 height 27
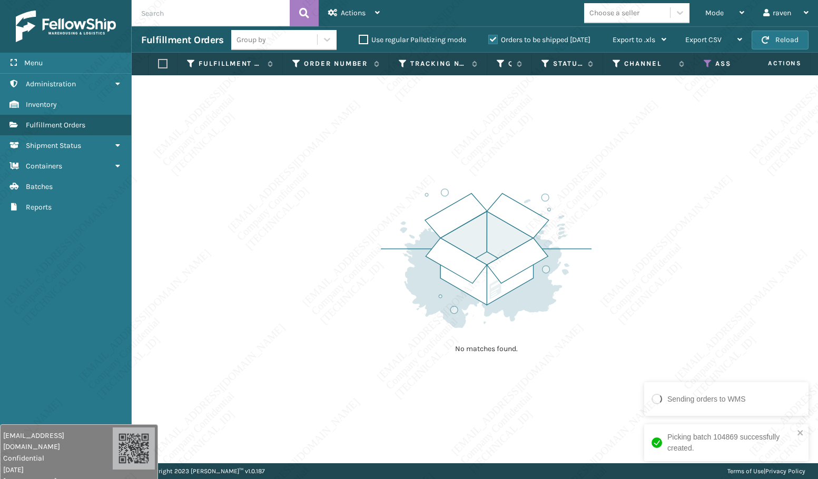
click at [710, 63] on icon at bounding box center [708, 63] width 8 height 9
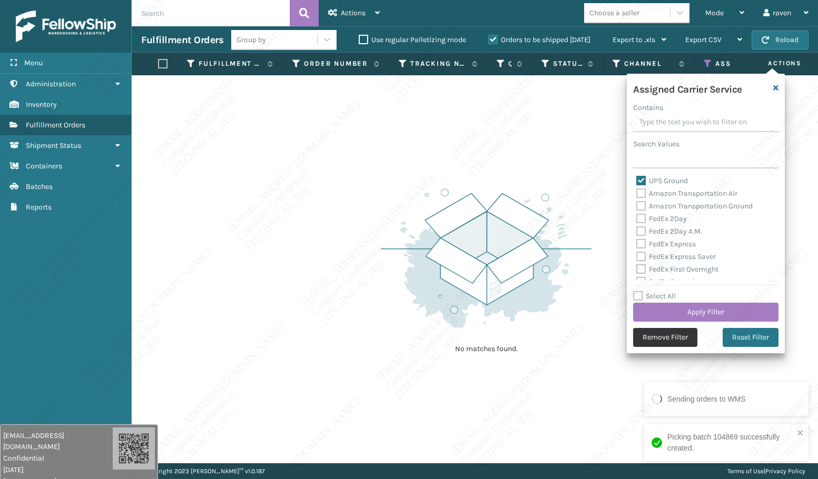
click at [671, 336] on button "Remove Filter" at bounding box center [665, 337] width 64 height 19
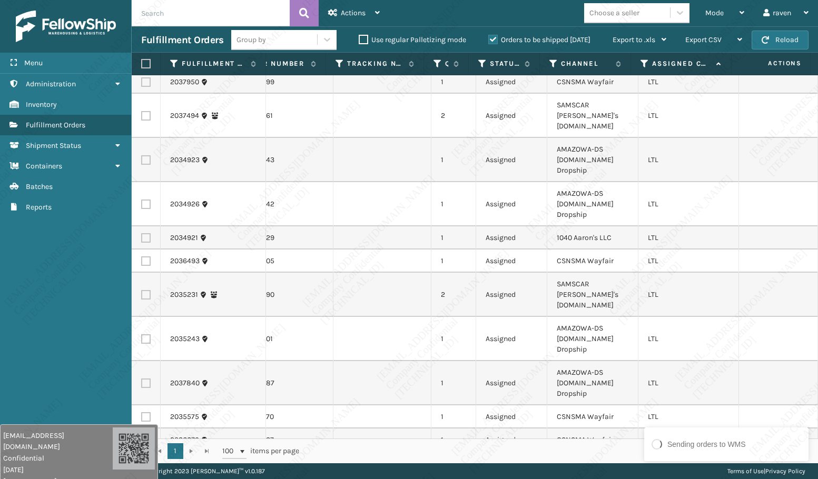
scroll to position [0, 64]
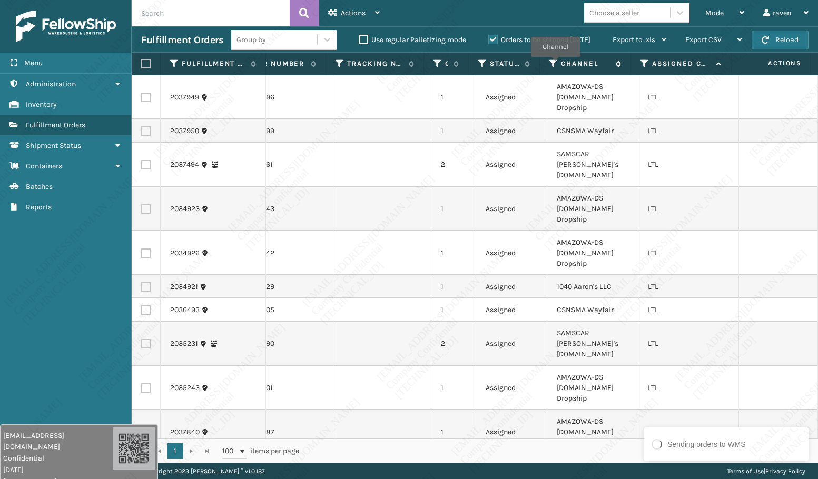
click at [557, 60] on icon at bounding box center [554, 63] width 8 height 9
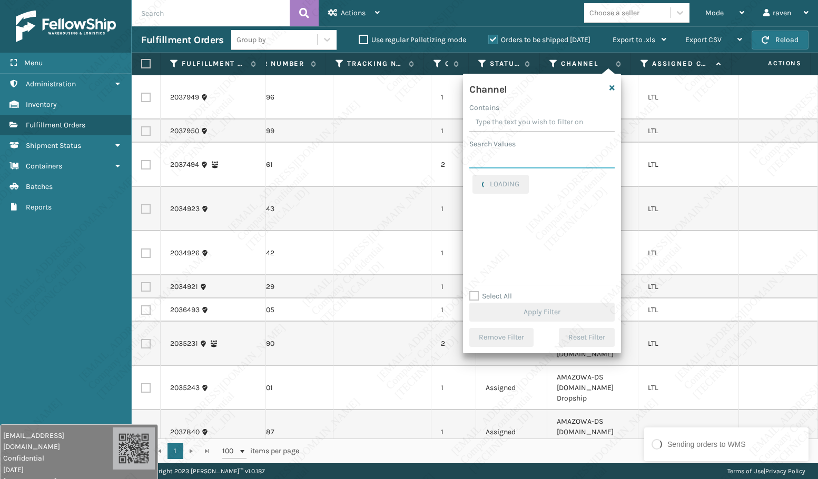
click at [523, 161] on input "Search Values" at bounding box center [541, 159] width 145 height 19
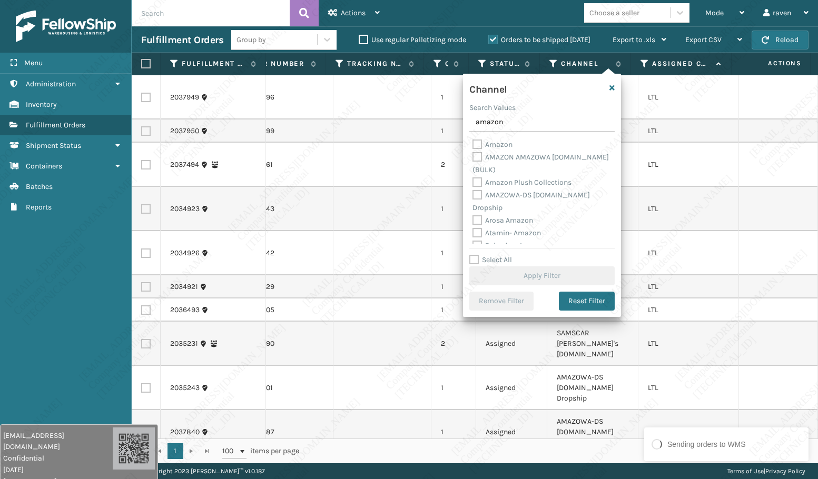
click at [497, 192] on label "AMAZOWA-DS [DOMAIN_NAME] Dropship" at bounding box center [531, 202] width 117 height 22
click at [473, 192] on input "AMAZOWA-DS [DOMAIN_NAME] Dropship" at bounding box center [473, 192] width 1 height 7
click at [550, 272] on button "Apply Filter" at bounding box center [541, 276] width 145 height 19
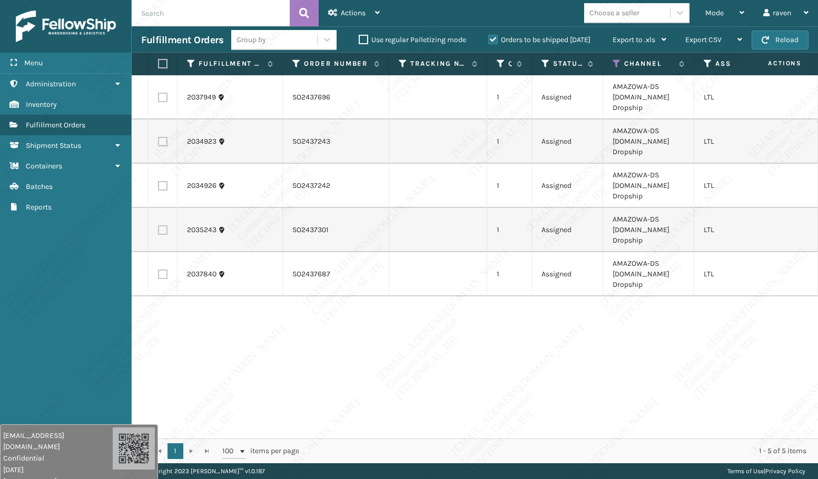
drag, startPoint x: 163, startPoint y: 62, endPoint x: 175, endPoint y: 61, distance: 12.2
click at [163, 62] on label at bounding box center [161, 63] width 6 height 9
click at [159, 62] on input "checkbox" at bounding box center [158, 64] width 1 height 7
click at [368, 15] on div "Actions" at bounding box center [354, 13] width 52 height 26
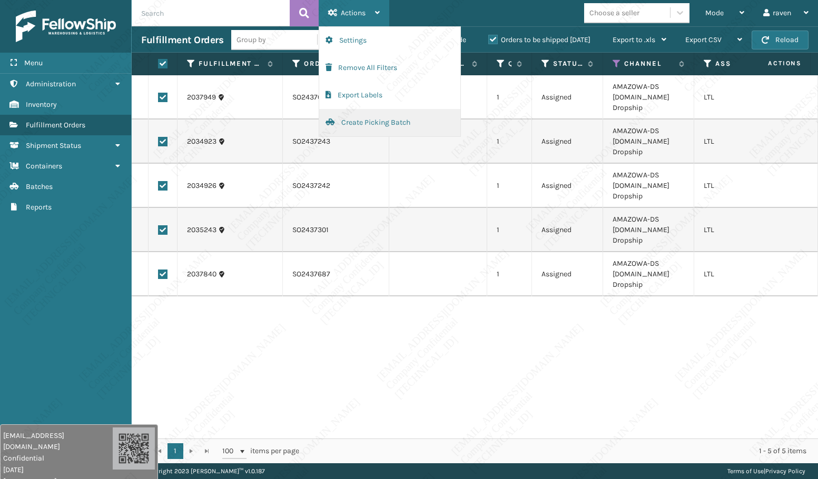
click at [361, 121] on button "Create Picking Batch" at bounding box center [389, 122] width 141 height 27
